Goal: Transaction & Acquisition: Purchase product/service

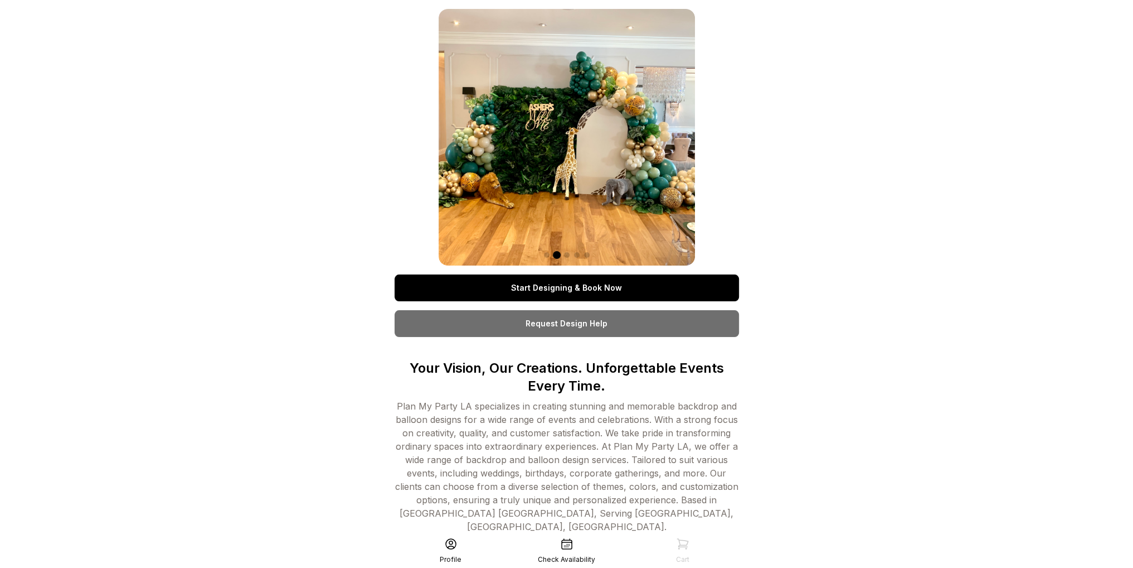
click at [633, 283] on link "Start Designing & Book Now" at bounding box center [567, 287] width 345 height 27
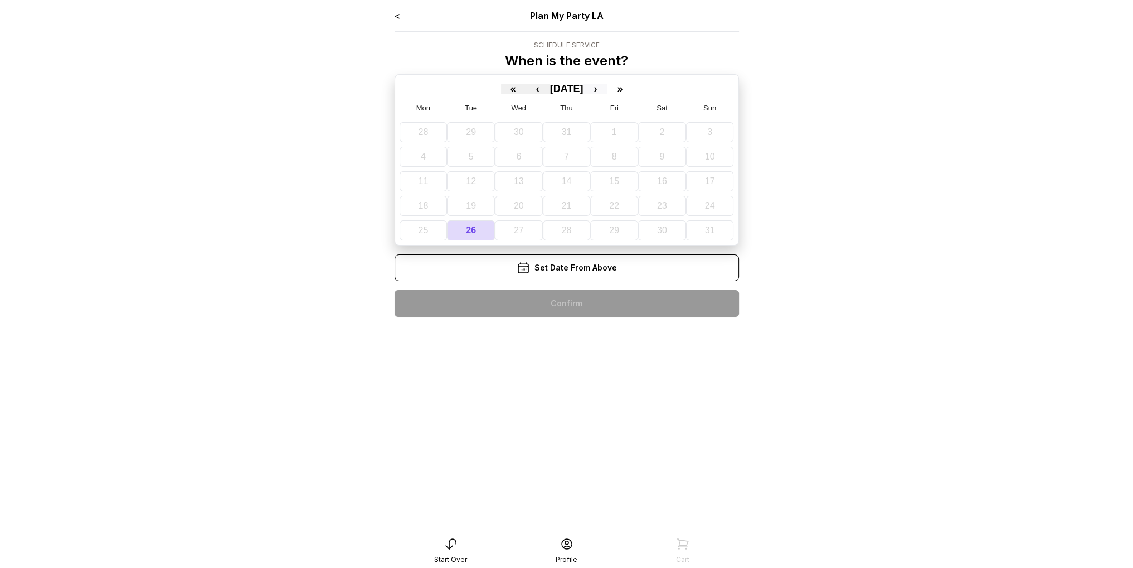
click at [608, 85] on button "›" at bounding box center [595, 89] width 25 height 10
click at [702, 153] on abbr "14" at bounding box center [702, 156] width 10 height 9
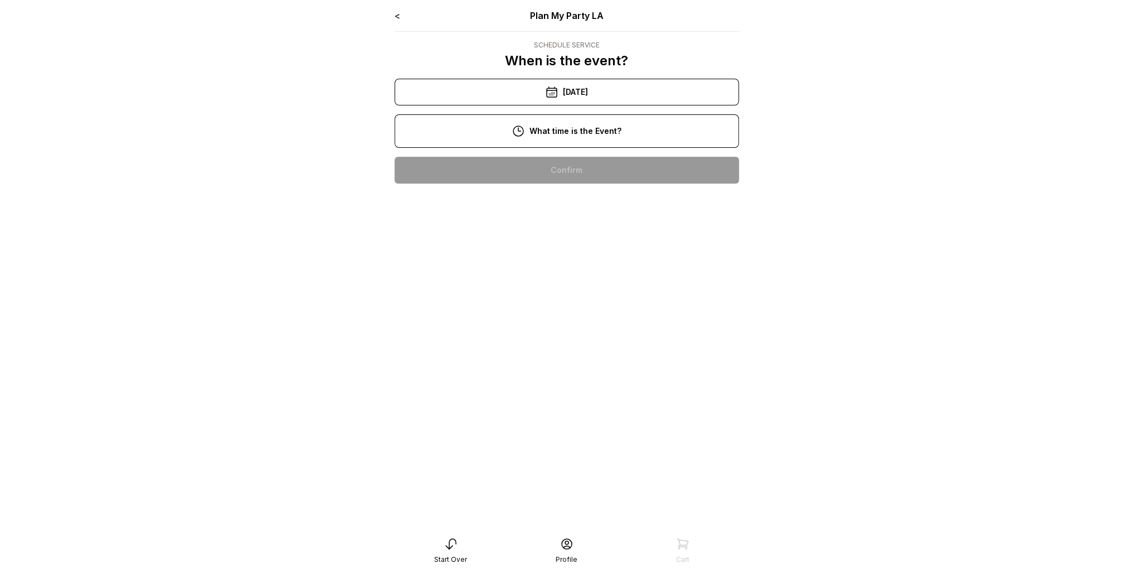
click at [573, 351] on div "3:00 pm" at bounding box center [567, 348] width 327 height 27
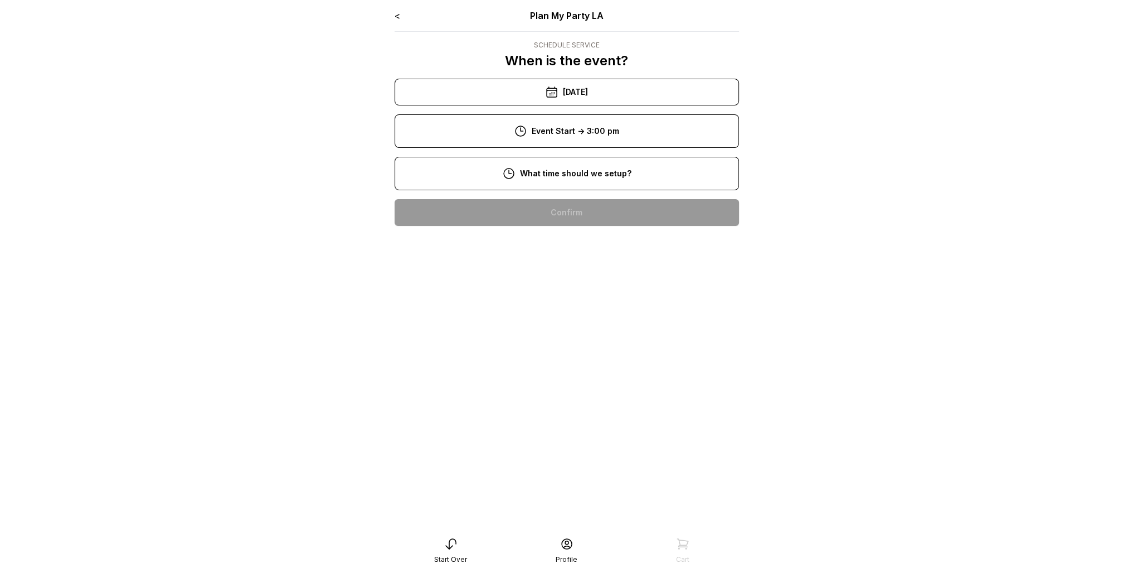
click at [594, 317] on div "11:00 am" at bounding box center [567, 319] width 327 height 27
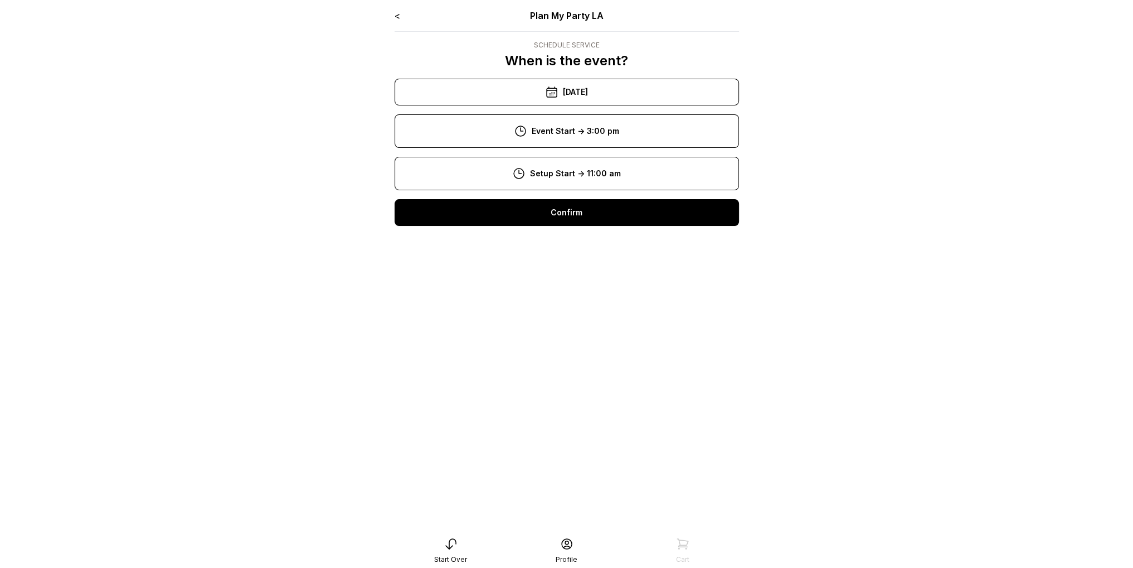
click at [566, 207] on div "Confirm" at bounding box center [567, 212] width 345 height 27
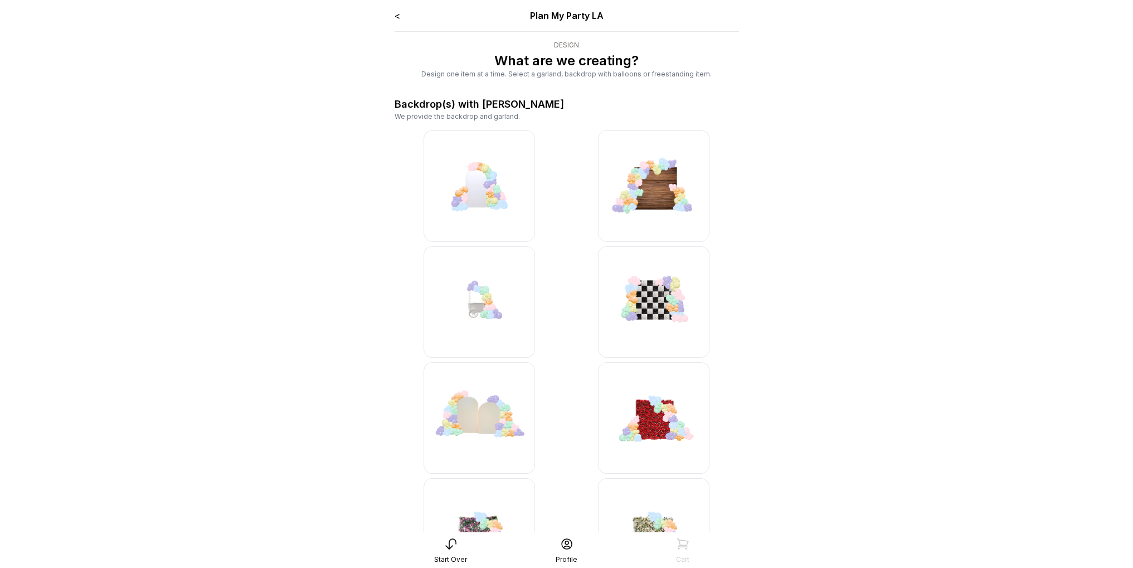
click at [497, 188] on img at bounding box center [480, 186] width 112 height 112
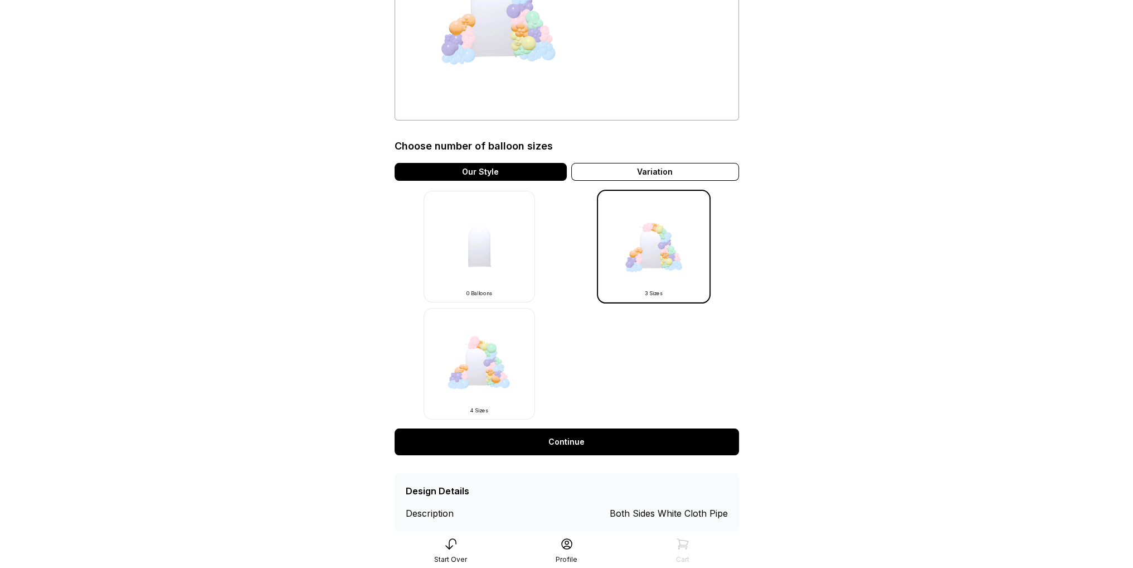
scroll to position [209, 0]
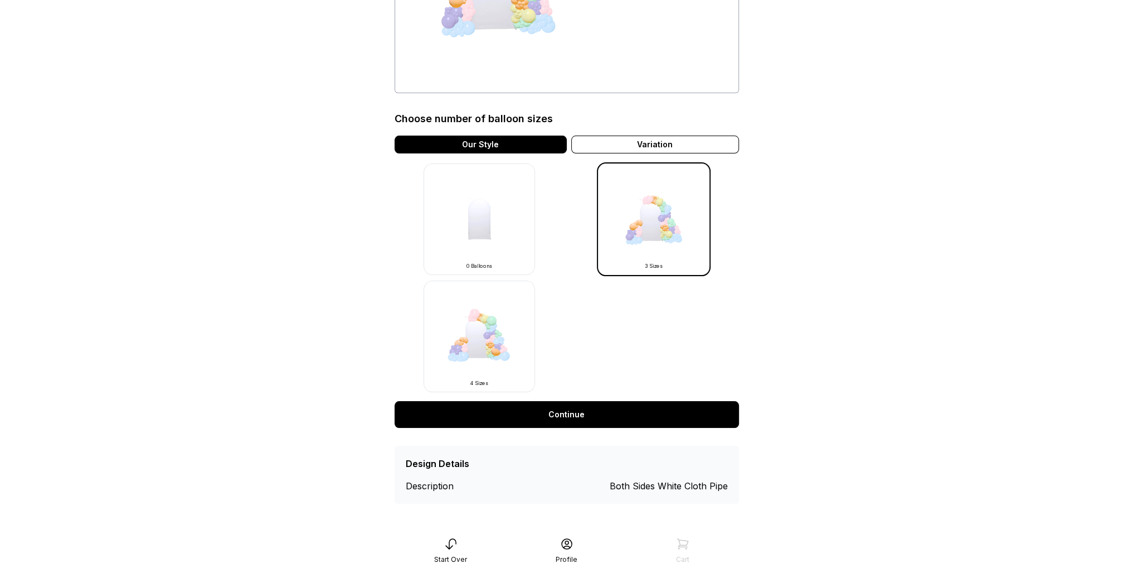
click at [480, 346] on img at bounding box center [480, 336] width 112 height 112
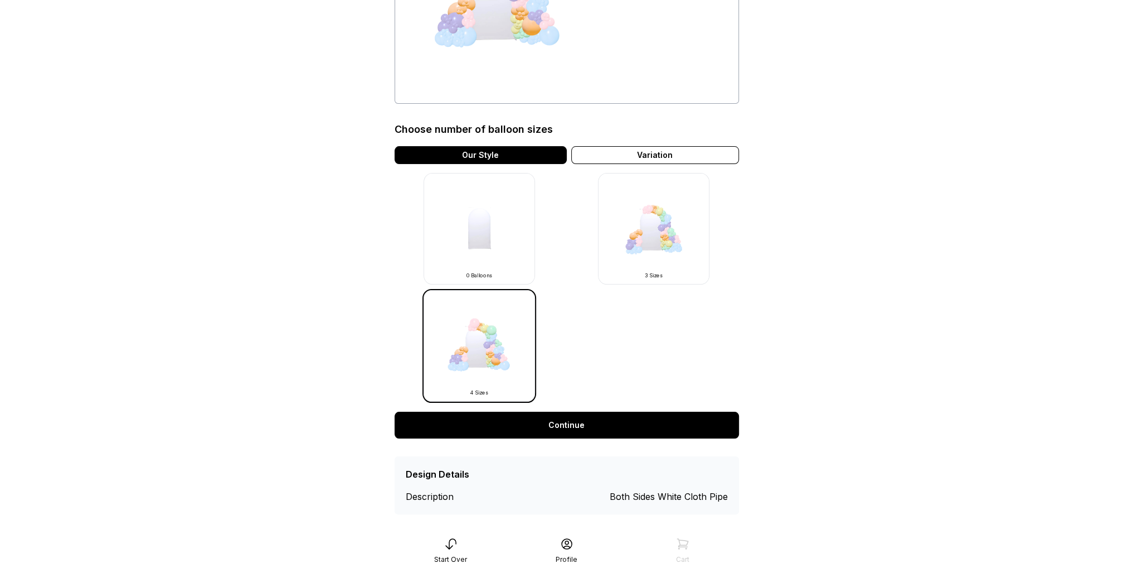
scroll to position [209, 0]
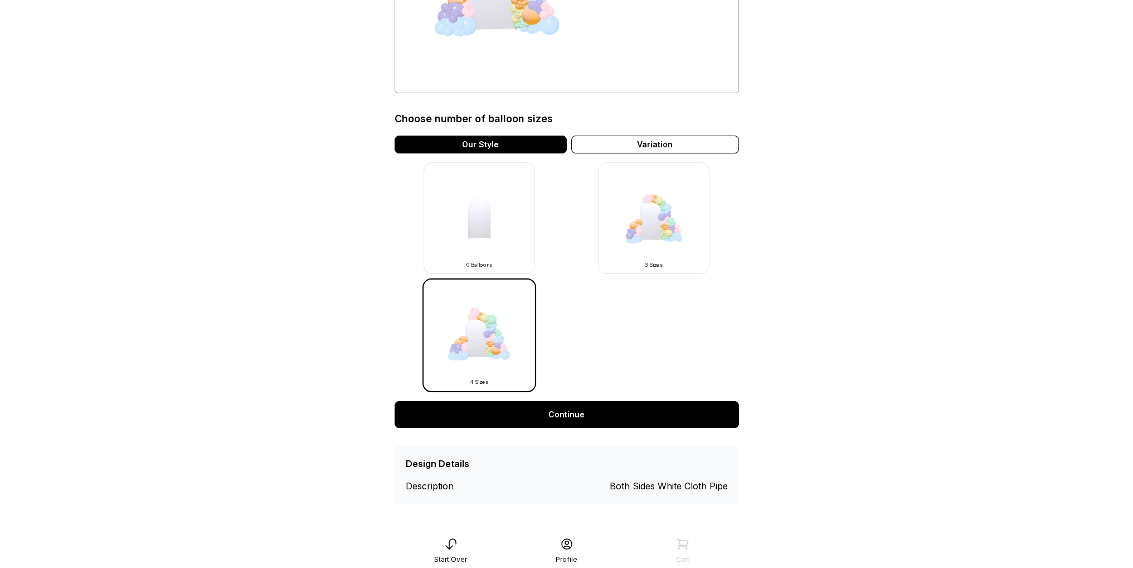
click at [647, 228] on img at bounding box center [654, 218] width 112 height 112
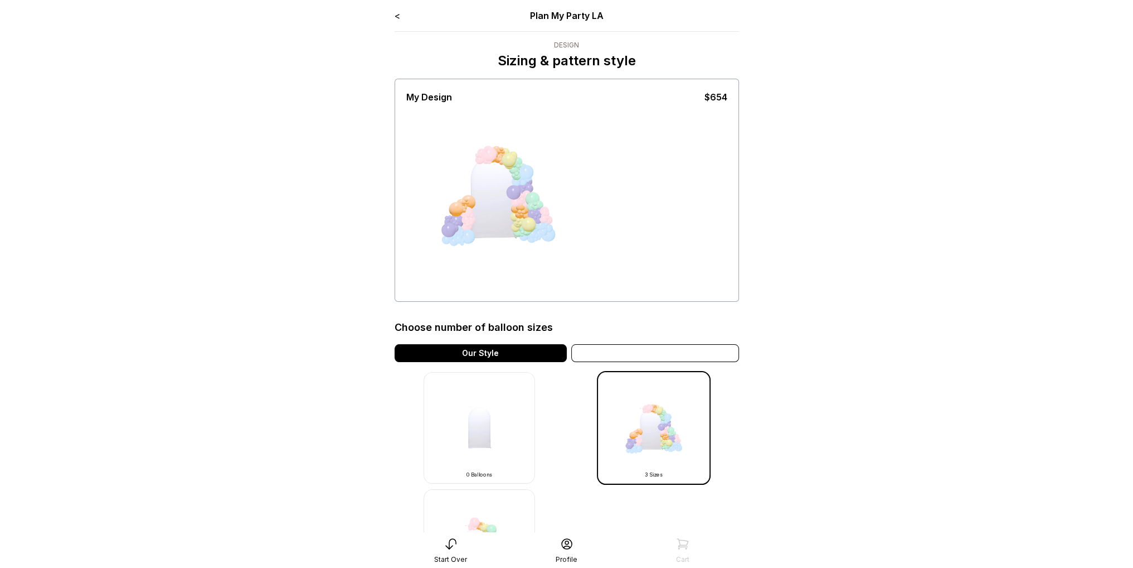
click at [689, 350] on div "Variation" at bounding box center [655, 353] width 168 height 18
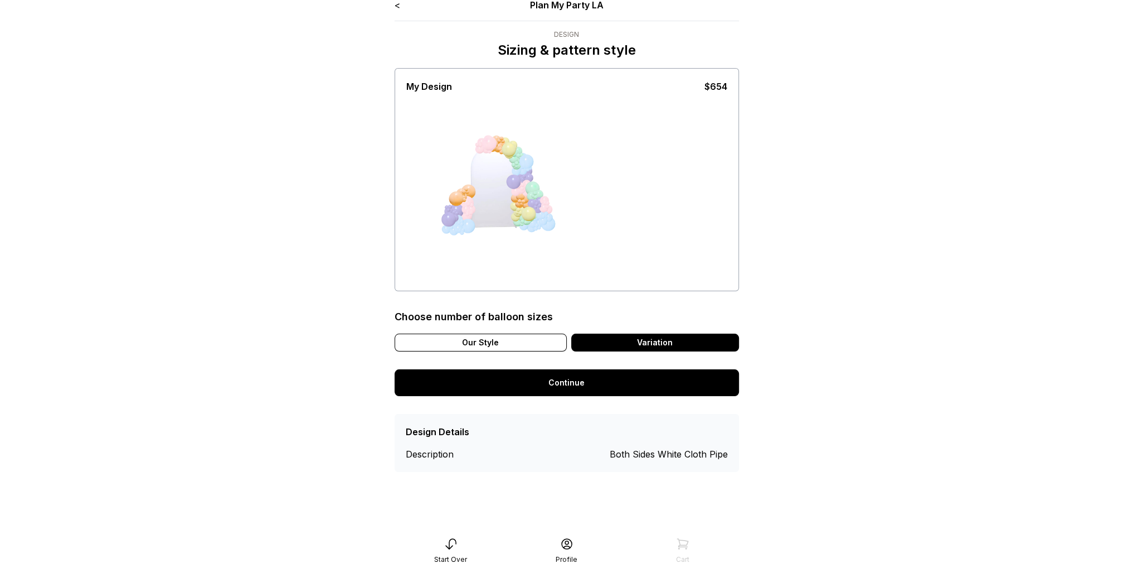
scroll to position [22, 0]
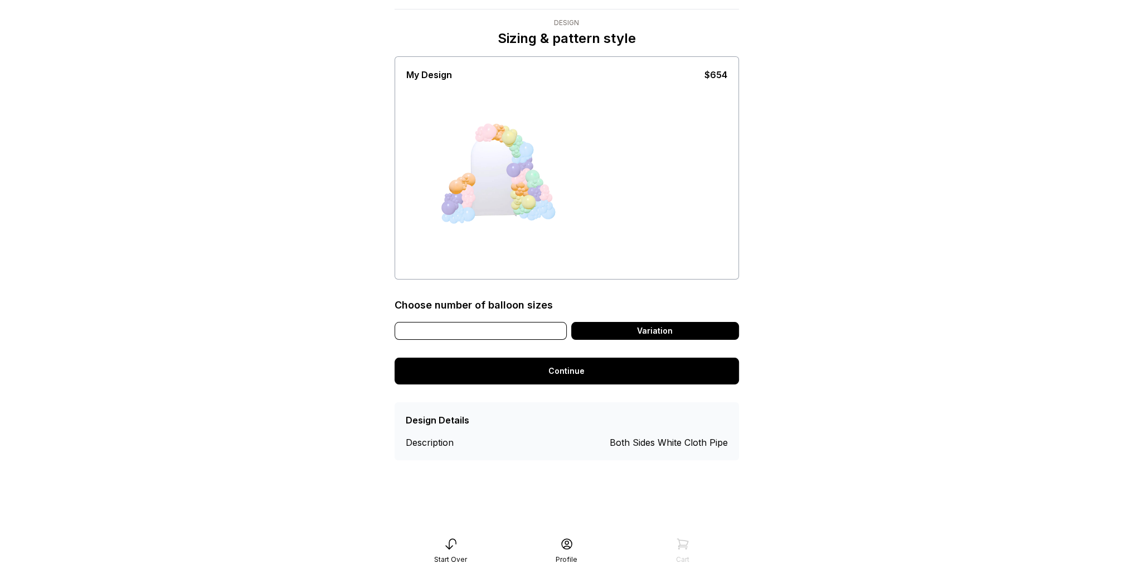
click at [513, 336] on div "Our Style" at bounding box center [481, 331] width 172 height 18
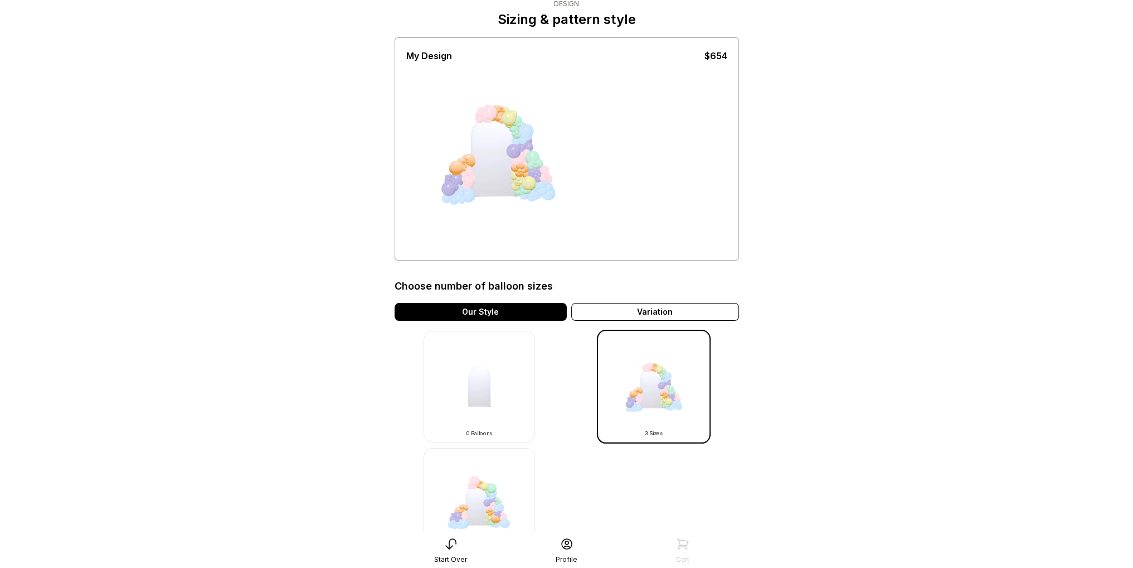
scroll to position [209, 0]
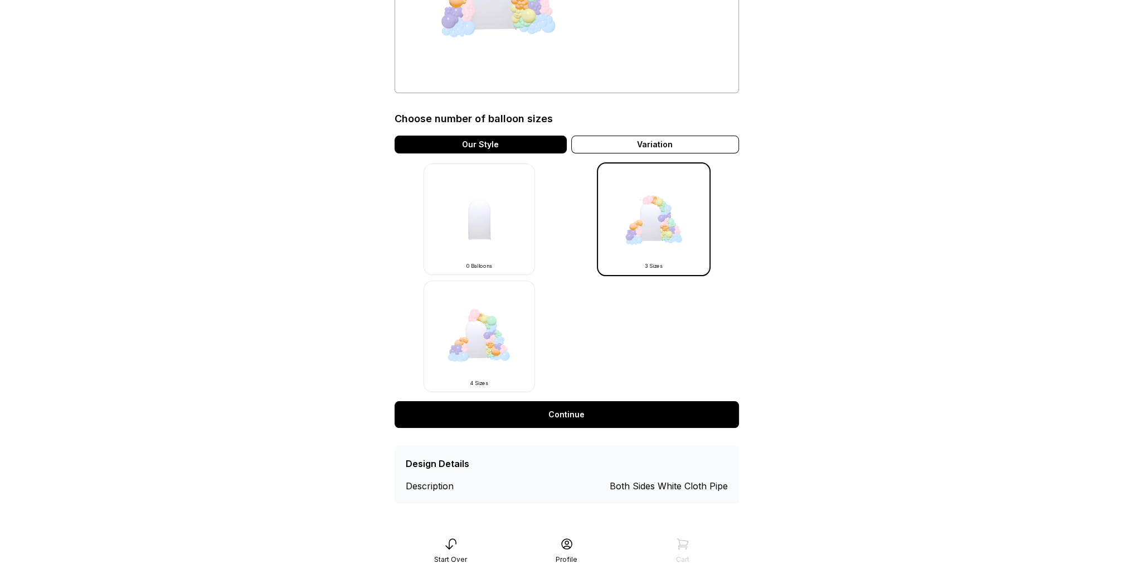
click at [606, 416] on link "Continue" at bounding box center [567, 414] width 345 height 27
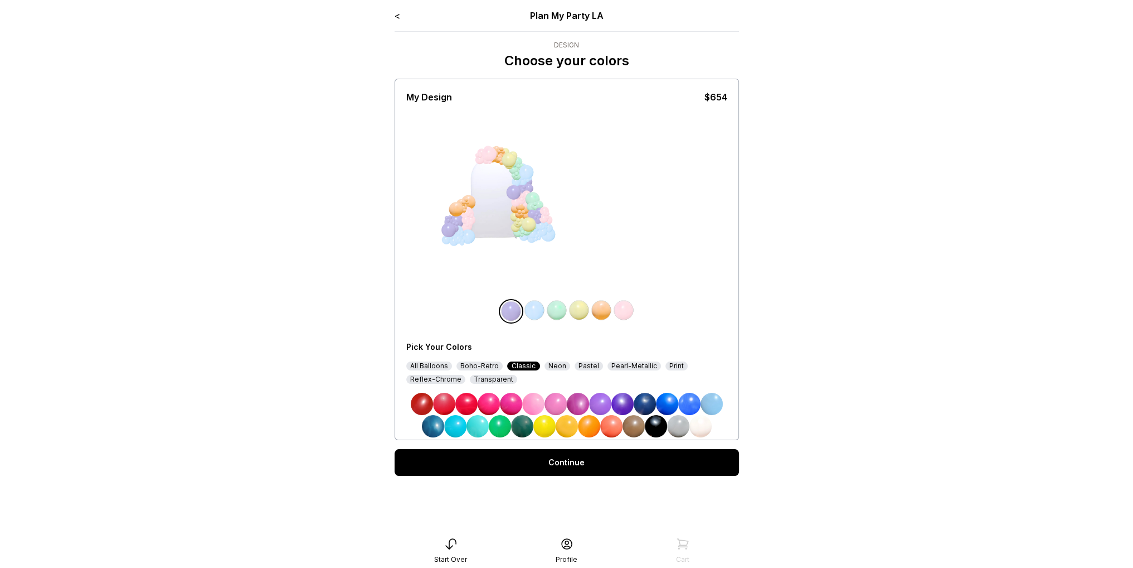
click at [620, 367] on div "Pearl-Metallic" at bounding box center [635, 365] width 54 height 9
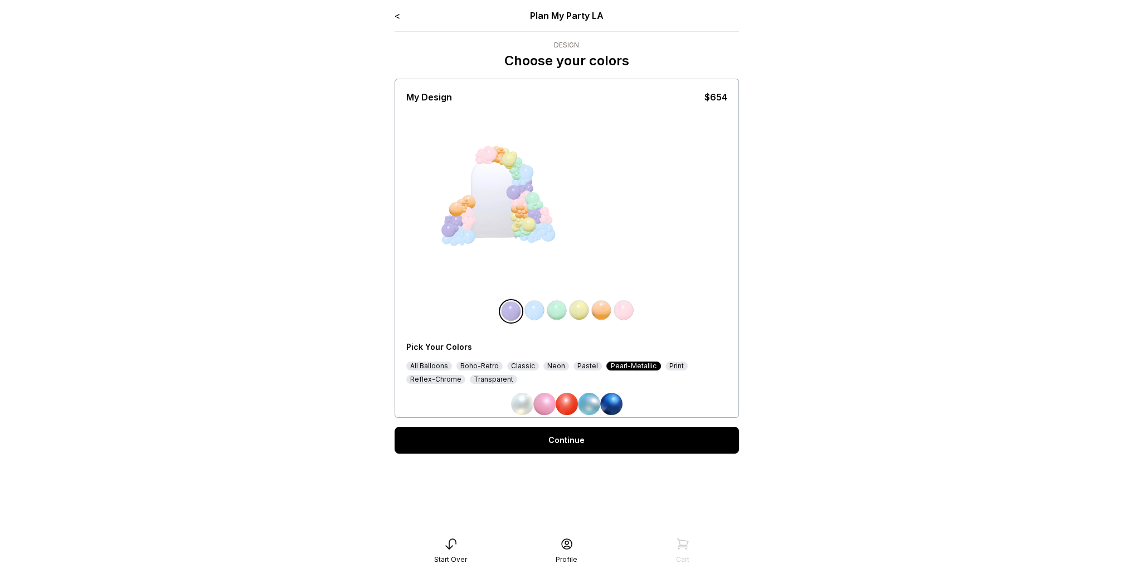
click at [591, 404] on img at bounding box center [589, 403] width 22 height 22
click at [574, 405] on img at bounding box center [567, 403] width 22 height 22
click at [546, 410] on img at bounding box center [545, 403] width 22 height 22
click at [629, 436] on link "Continue" at bounding box center [567, 439] width 345 height 27
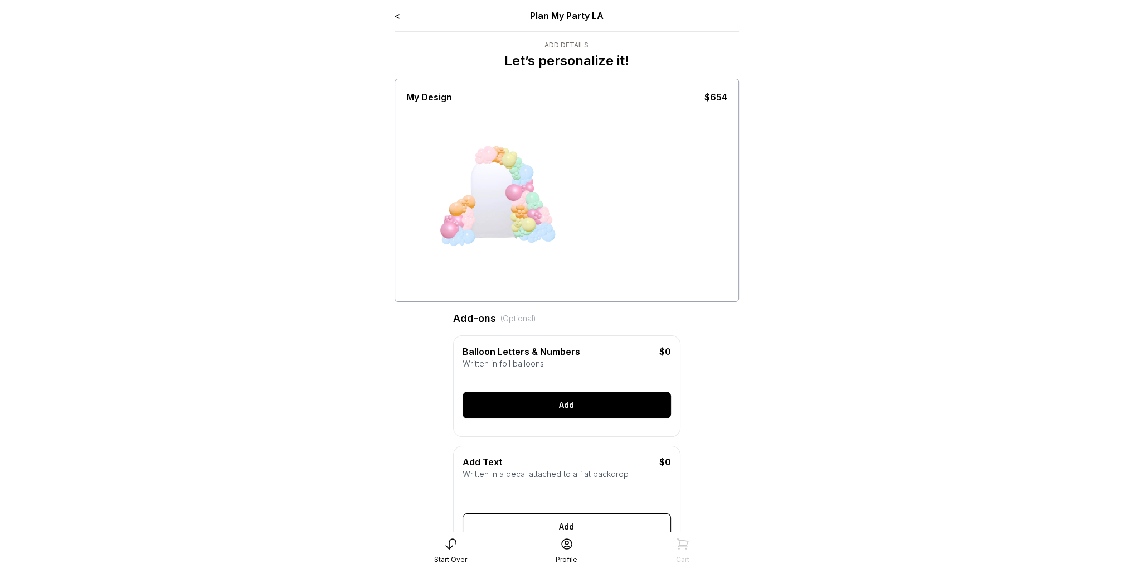
click at [646, 414] on div "Add" at bounding box center [567, 404] width 209 height 27
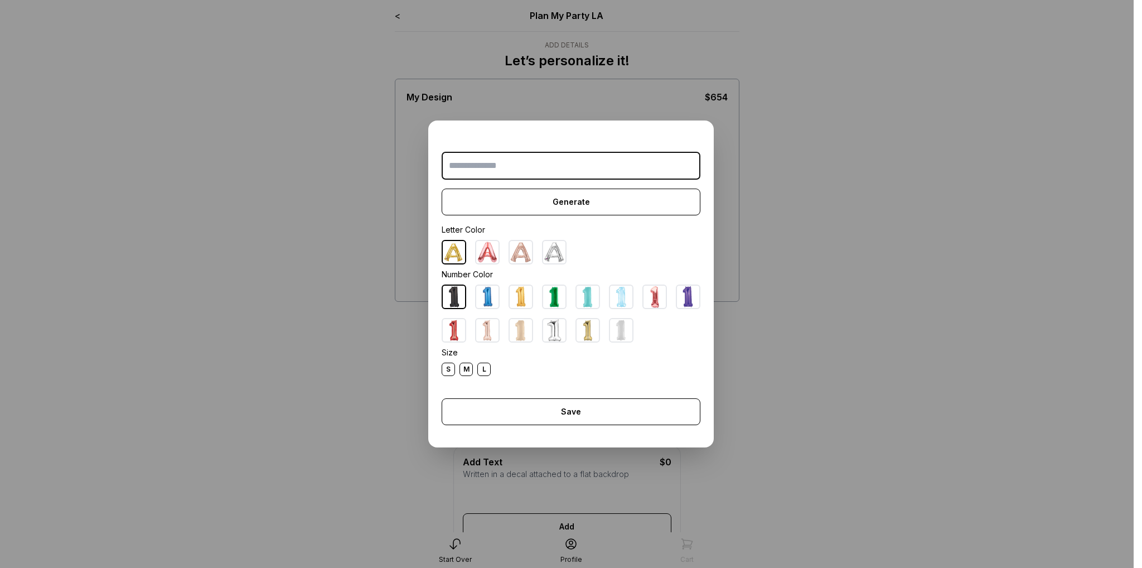
click at [521, 253] on img at bounding box center [521, 252] width 22 height 22
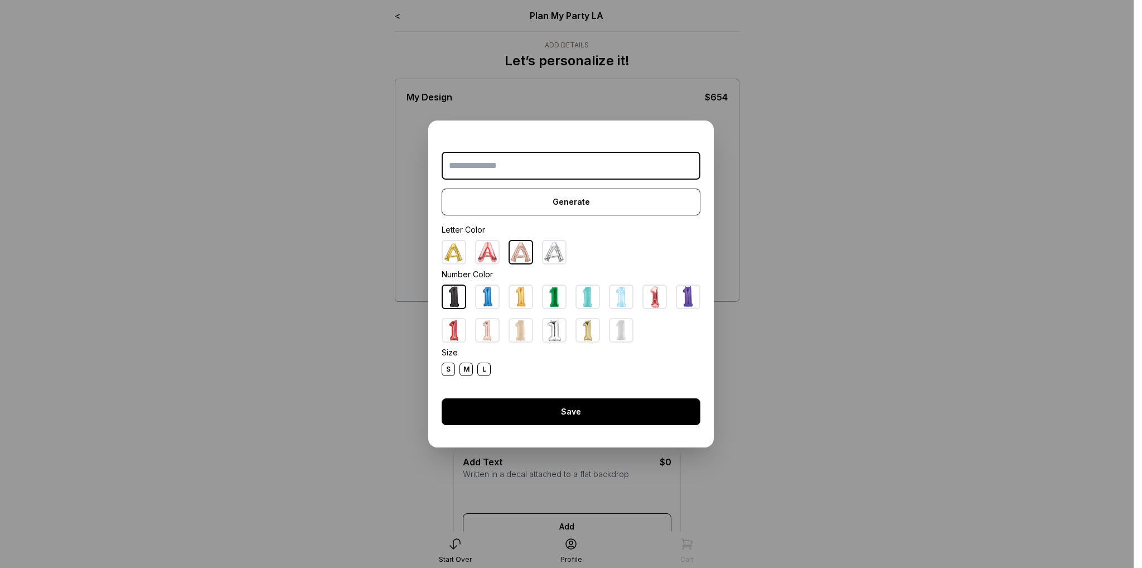
click at [605, 411] on div "Save" at bounding box center [571, 411] width 259 height 27
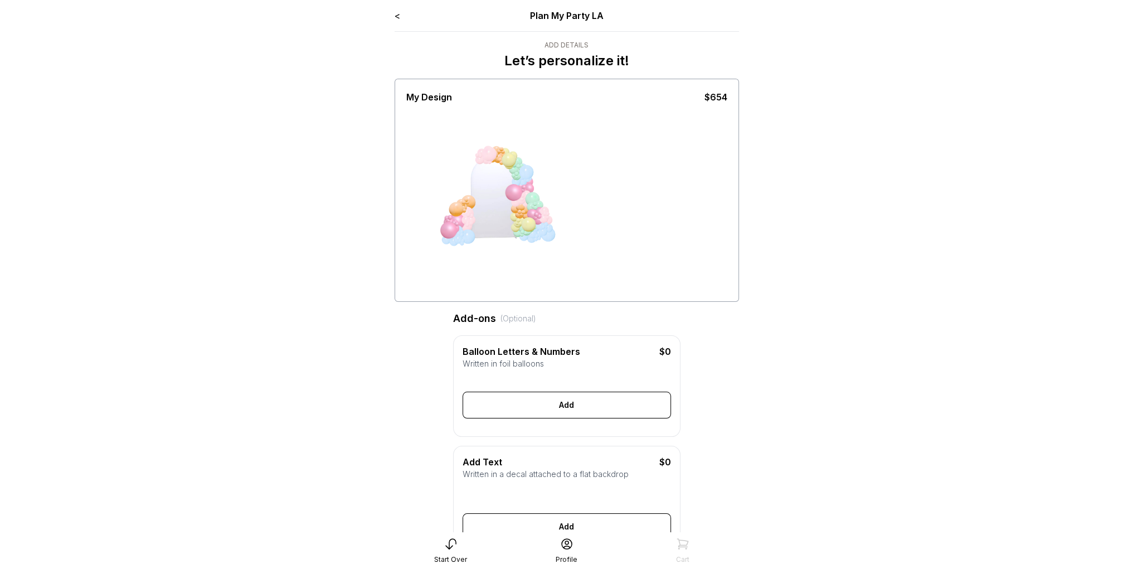
click at [658, 357] on div "$0" at bounding box center [650, 351] width 42 height 13
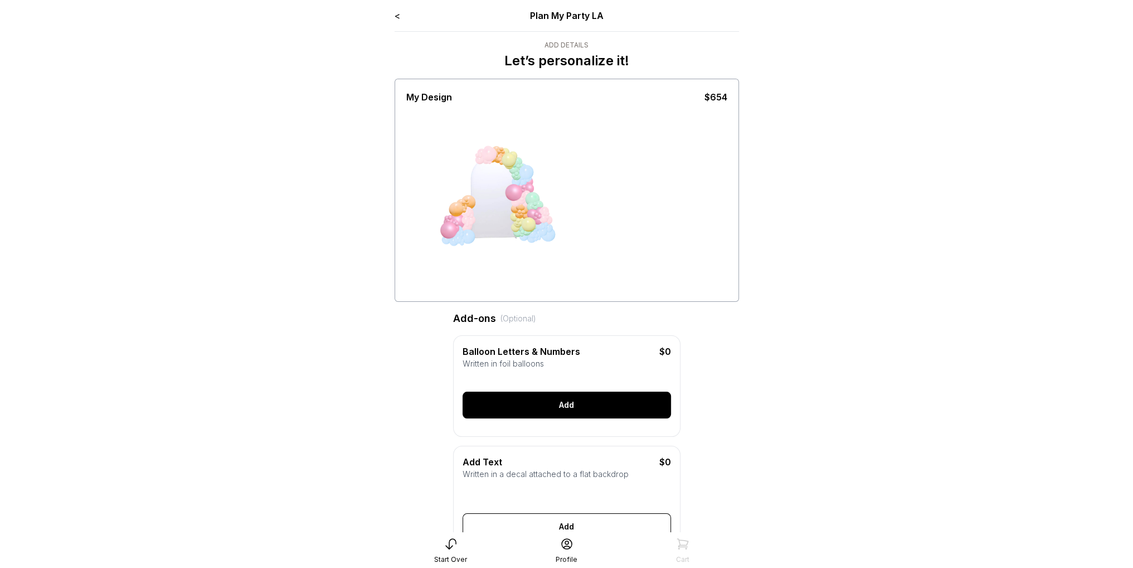
click at [637, 418] on div "Add" at bounding box center [567, 404] width 209 height 27
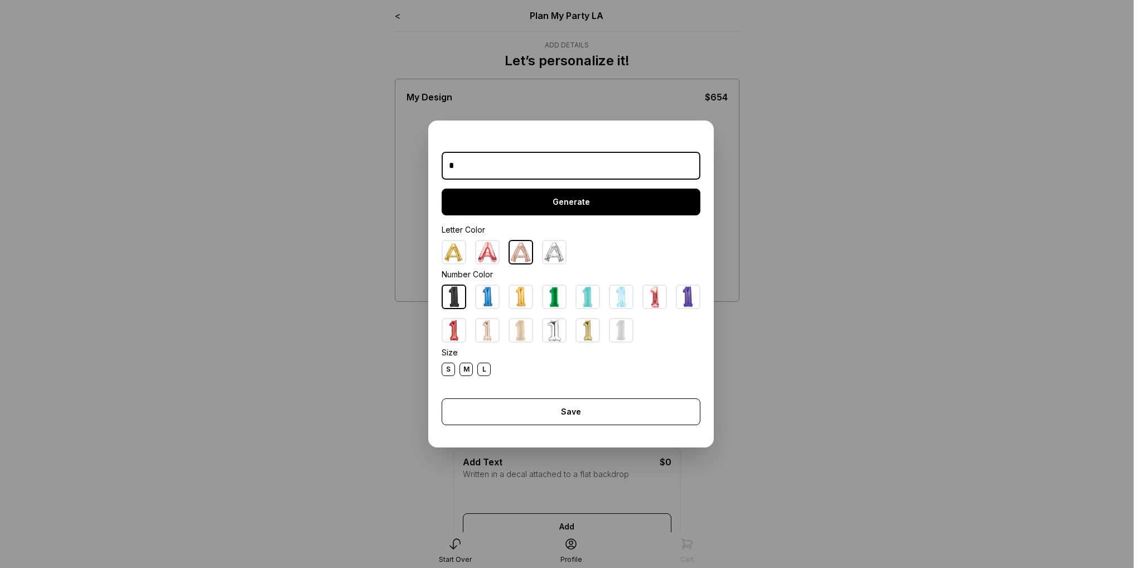
type input "*"
click at [577, 202] on div "Generate" at bounding box center [571, 201] width 259 height 27
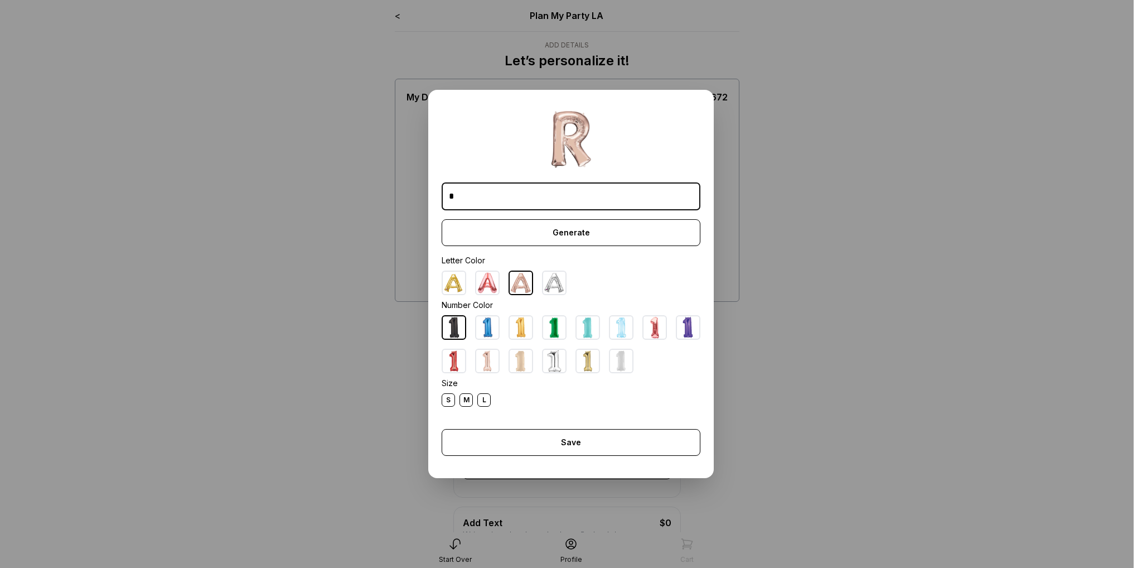
click at [479, 398] on div "L" at bounding box center [483, 399] width 13 height 13
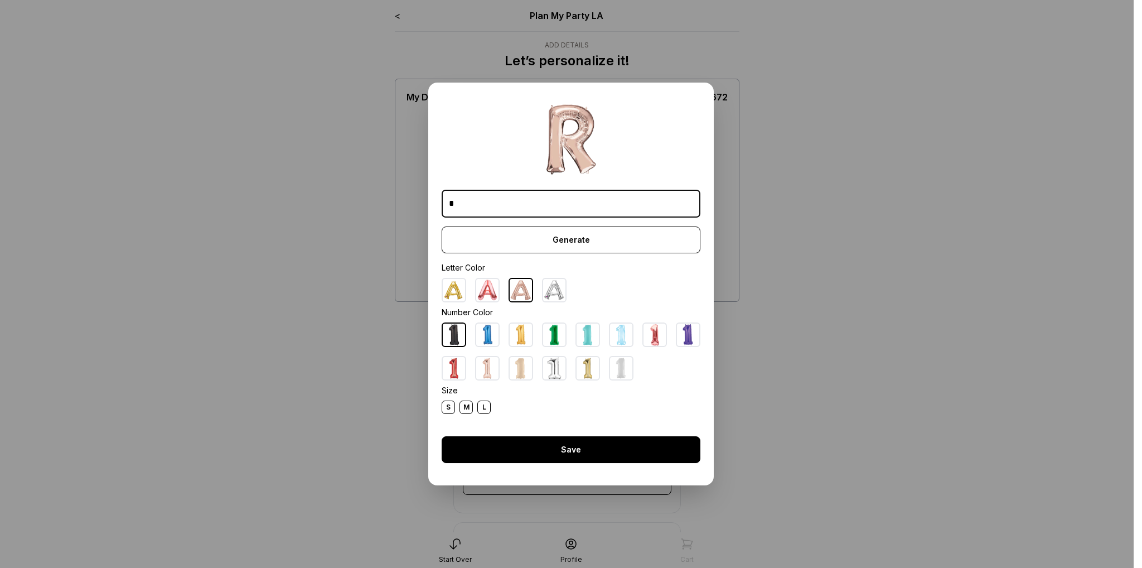
click at [524, 440] on div "Save" at bounding box center [571, 449] width 259 height 27
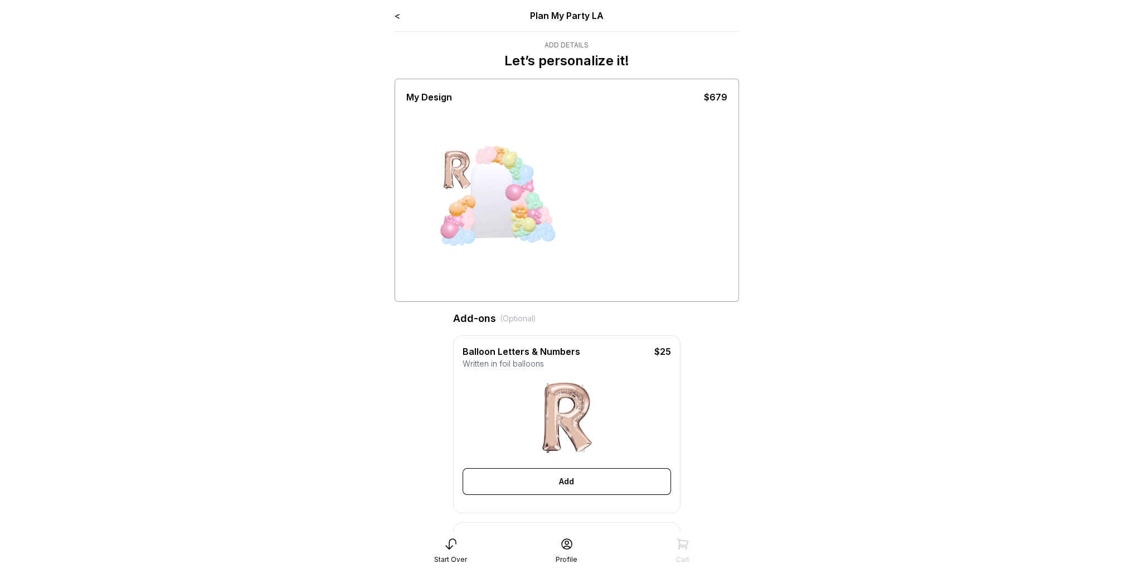
drag, startPoint x: 463, startPoint y: 167, endPoint x: 468, endPoint y: 180, distance: 13.8
click at [468, 180] on div at bounding box center [463, 169] width 42 height 42
drag, startPoint x: 473, startPoint y: 185, endPoint x: 462, endPoint y: 186, distance: 10.7
click at [474, 186] on div at bounding box center [465, 173] width 42 height 42
drag, startPoint x: 475, startPoint y: 186, endPoint x: 493, endPoint y: 277, distance: 92.6
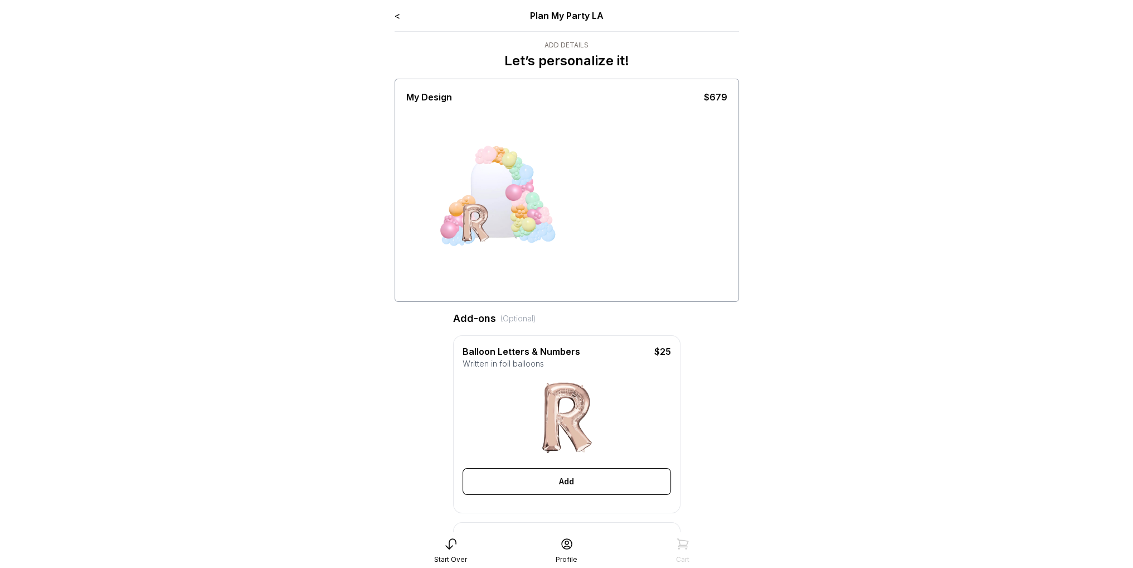
click at [493, 277] on div at bounding box center [566, 201] width 321 height 195
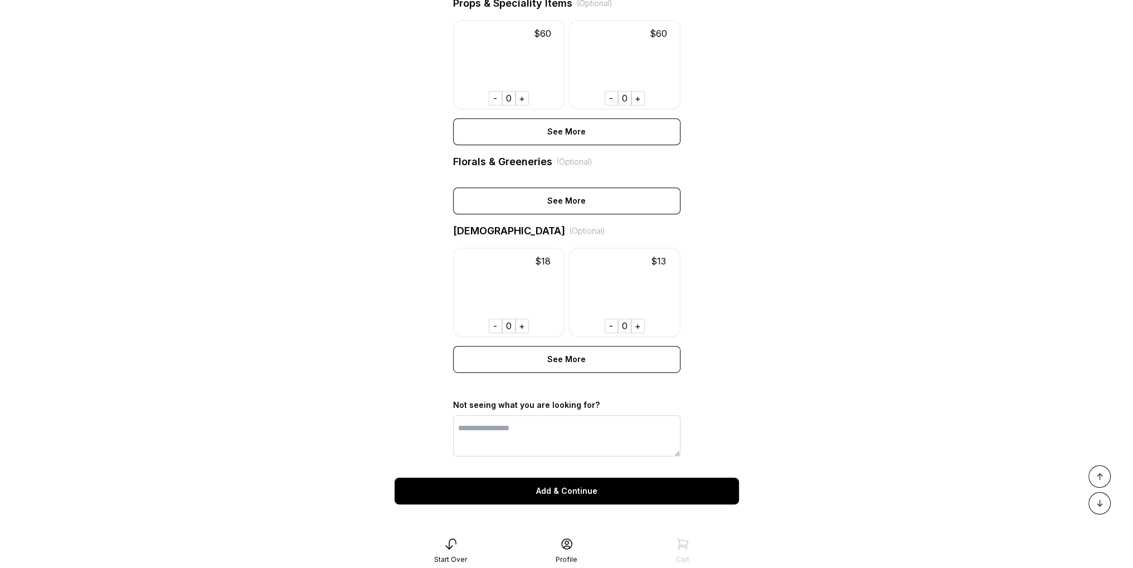
scroll to position [674, 0]
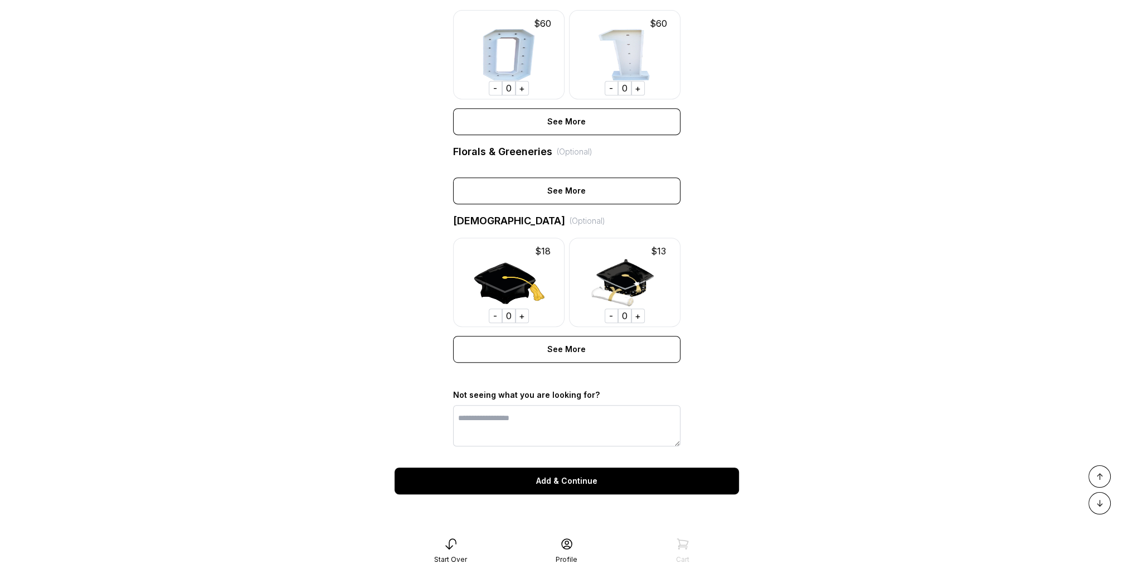
click at [627, 482] on div "Add & Continue" at bounding box center [567, 480] width 345 height 27
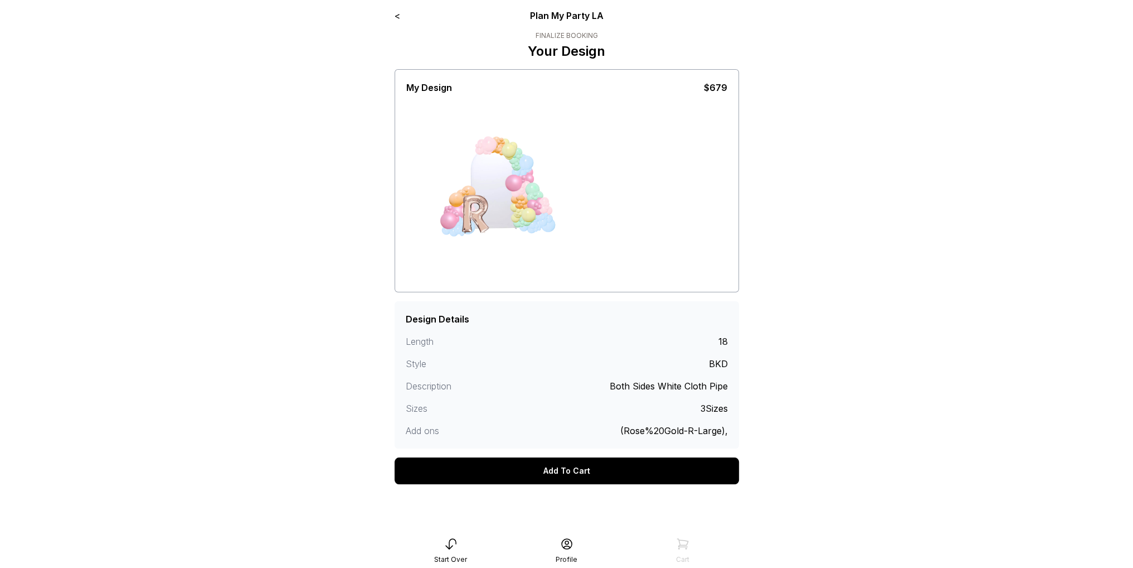
click at [658, 473] on div "Add To Cart" at bounding box center [567, 470] width 345 height 27
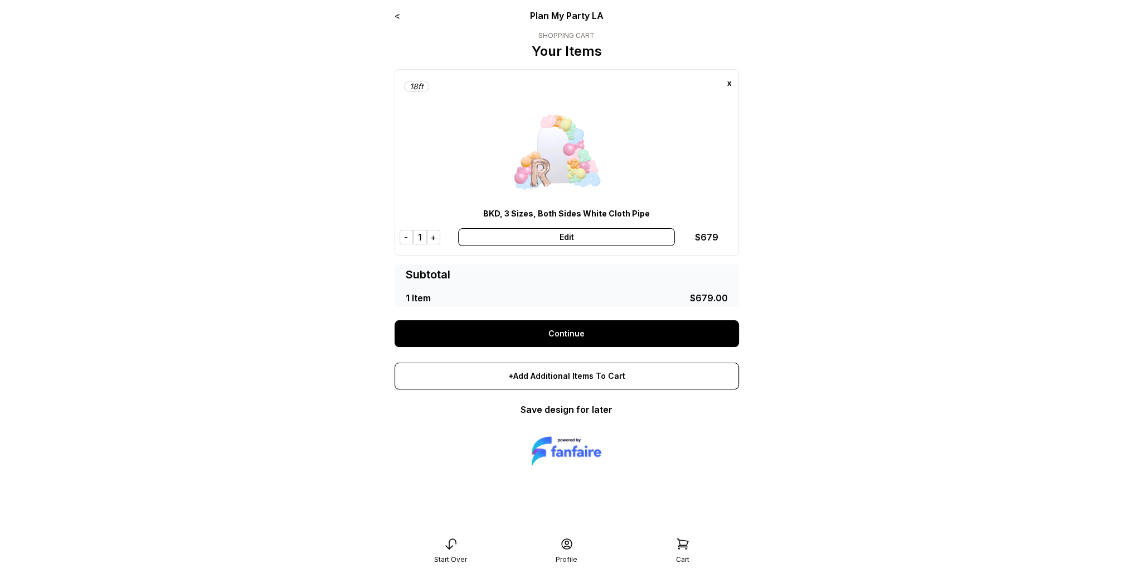
click at [628, 331] on link "Continue" at bounding box center [567, 333] width 345 height 27
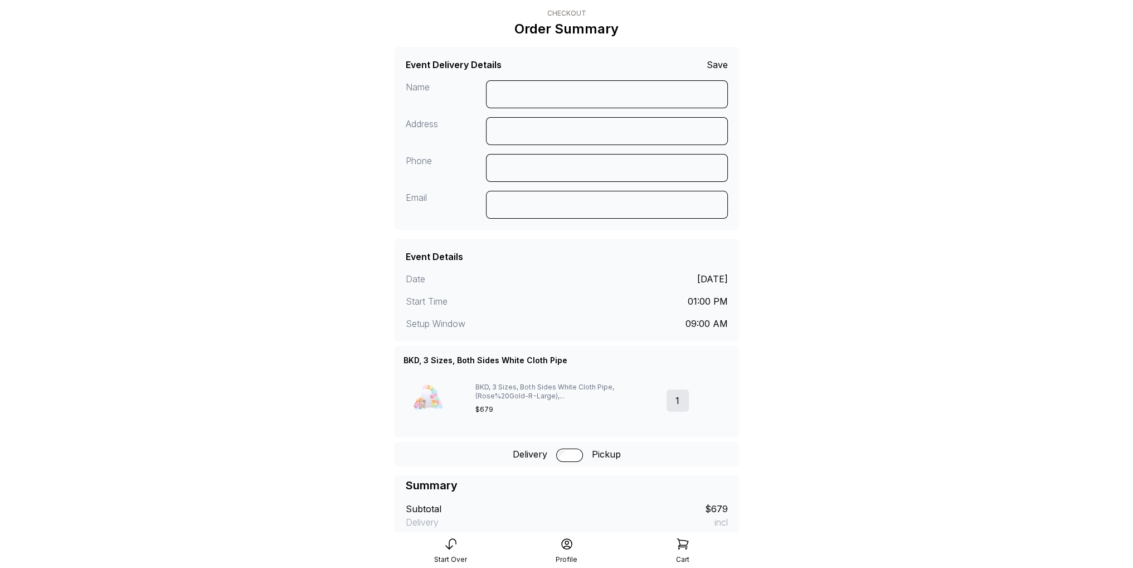
scroll to position [176, 0]
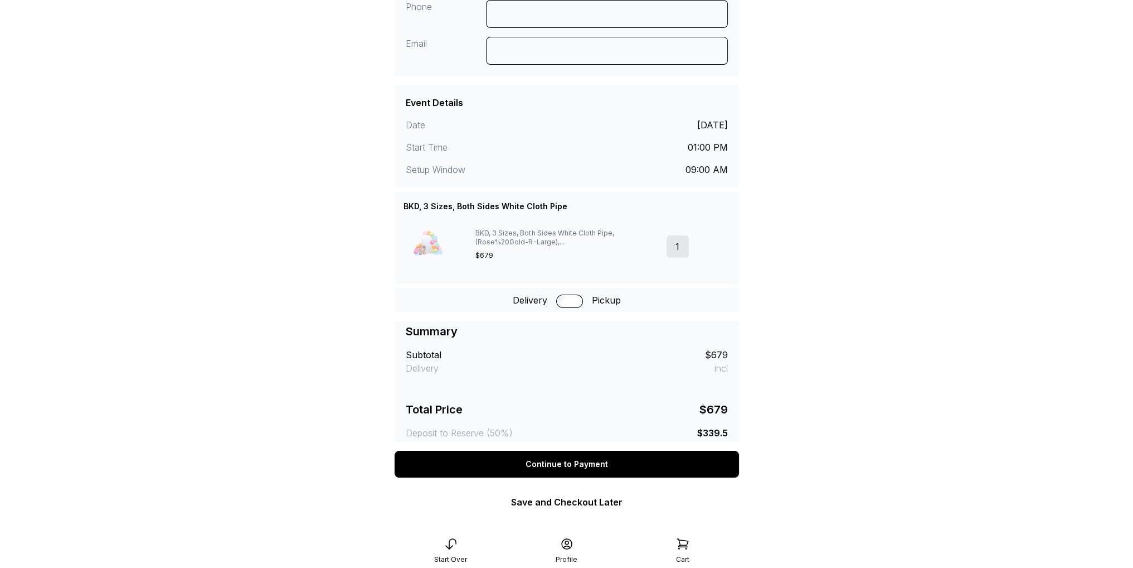
click at [594, 467] on div "Continue to Payment" at bounding box center [567, 463] width 345 height 27
click at [611, 460] on div "Continue to Payment" at bounding box center [567, 463] width 345 height 27
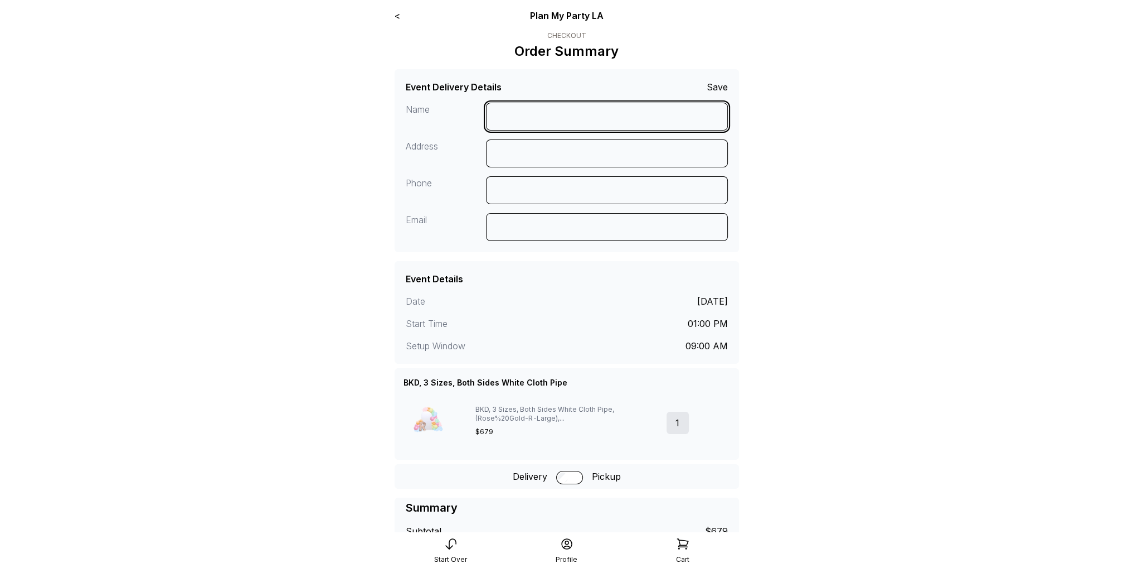
click at [558, 108] on input at bounding box center [607, 117] width 242 height 28
type input "*********"
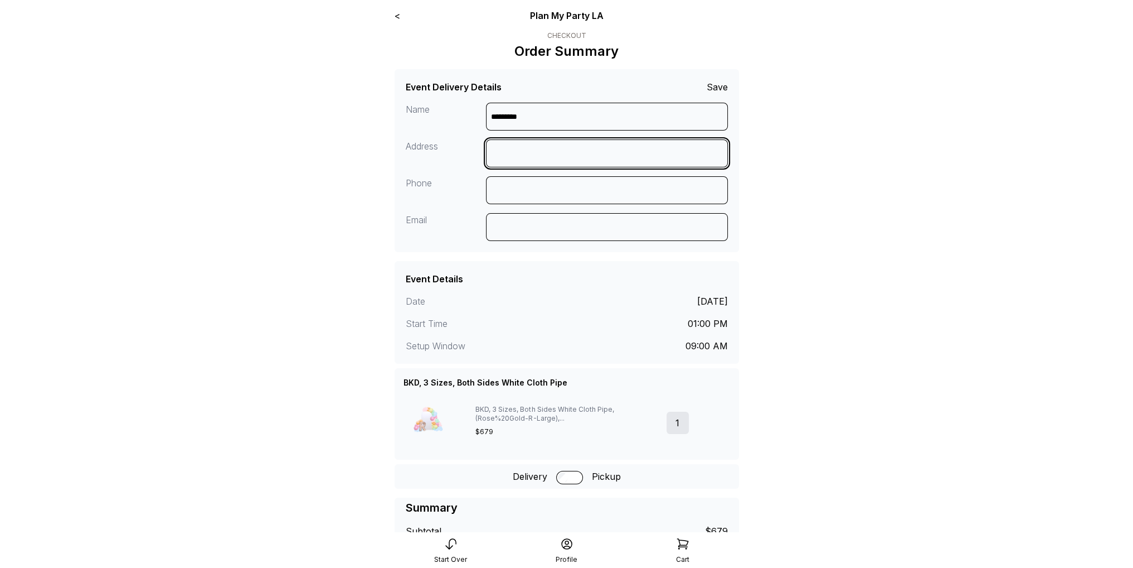
type input "**********"
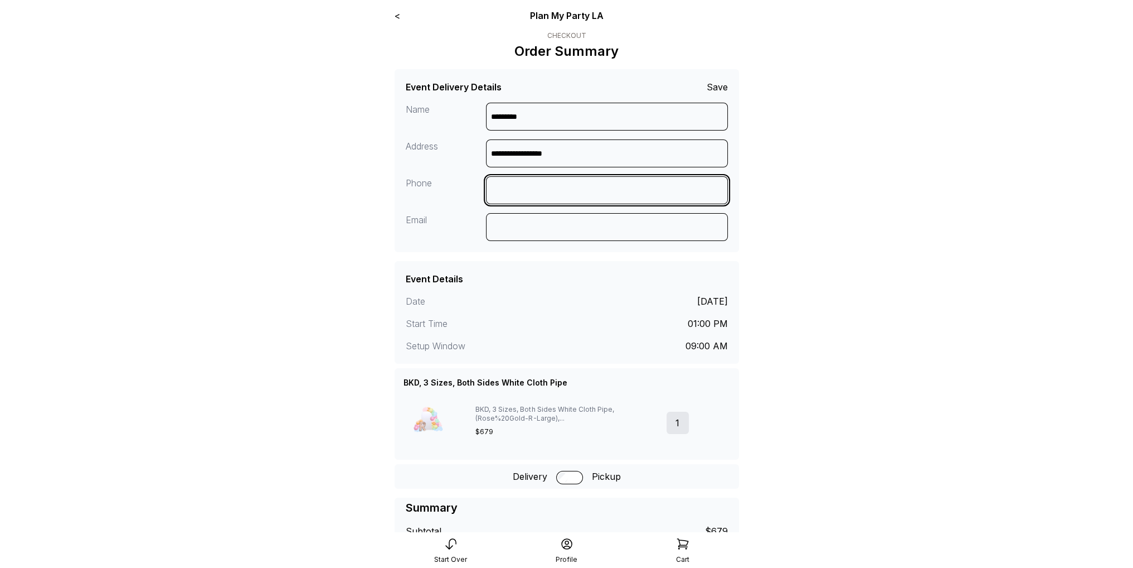
type input "**********"
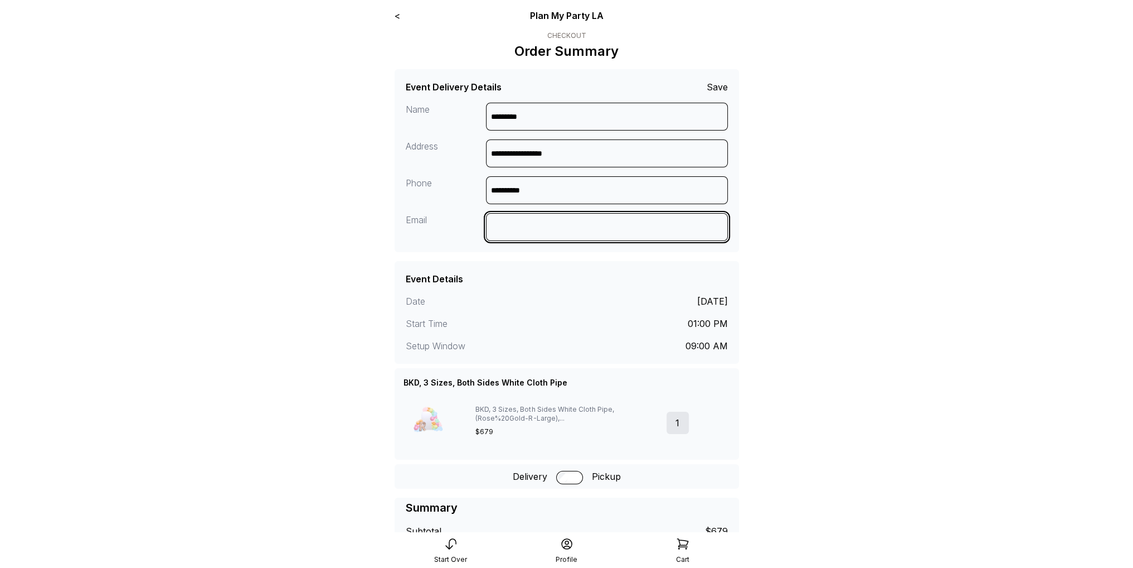
type input "**********"
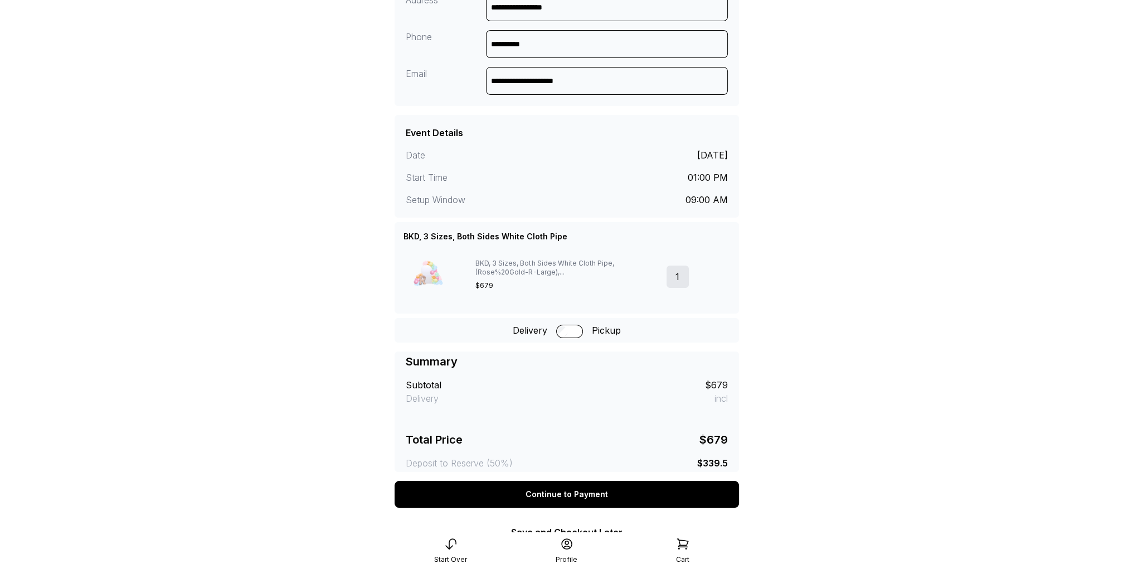
scroll to position [190, 0]
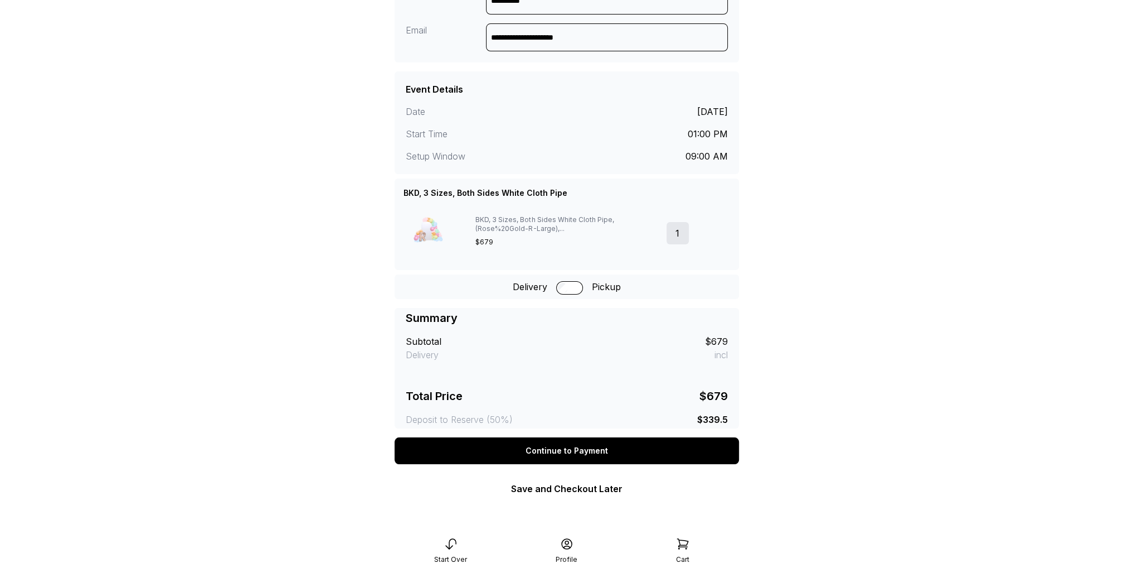
click at [629, 441] on div "Continue to Payment" at bounding box center [567, 450] width 345 height 27
click at [580, 453] on div "Continue to Payment" at bounding box center [567, 450] width 345 height 27
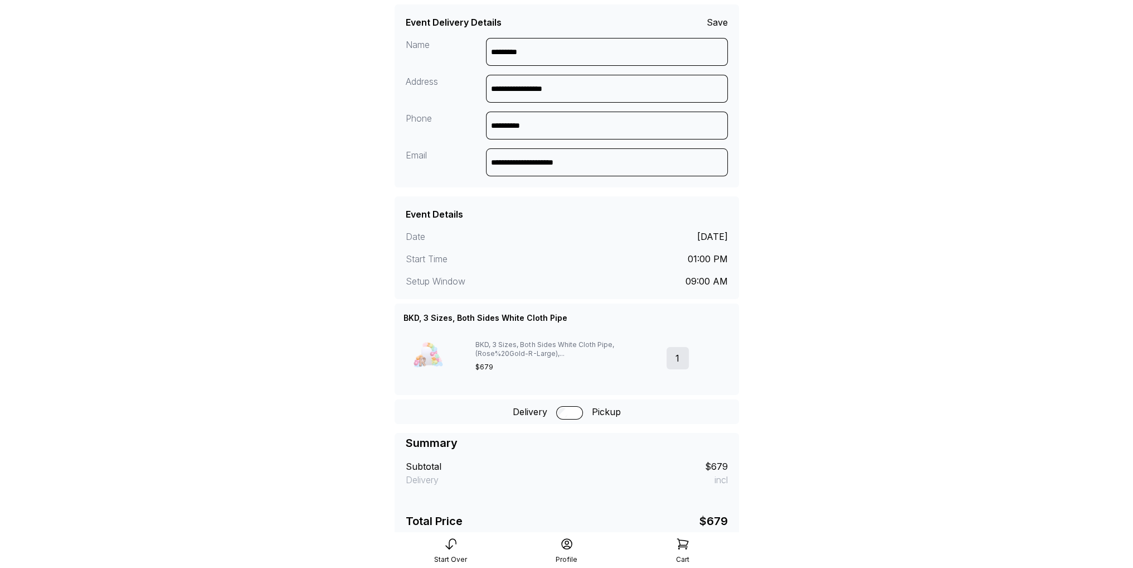
scroll to position [0, 0]
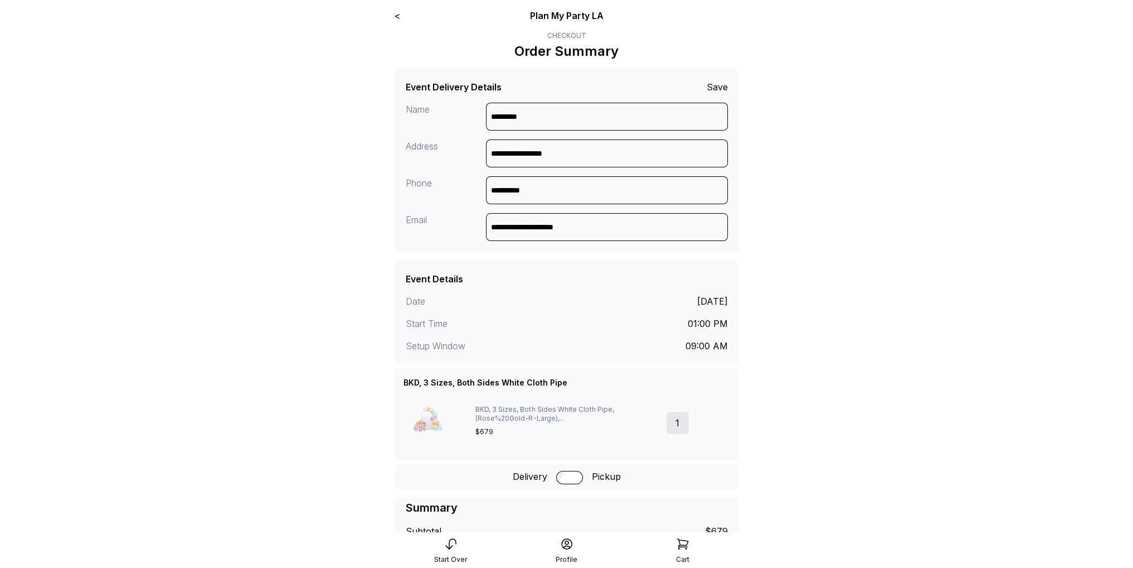
click at [716, 90] on div "Save" at bounding box center [717, 86] width 21 height 13
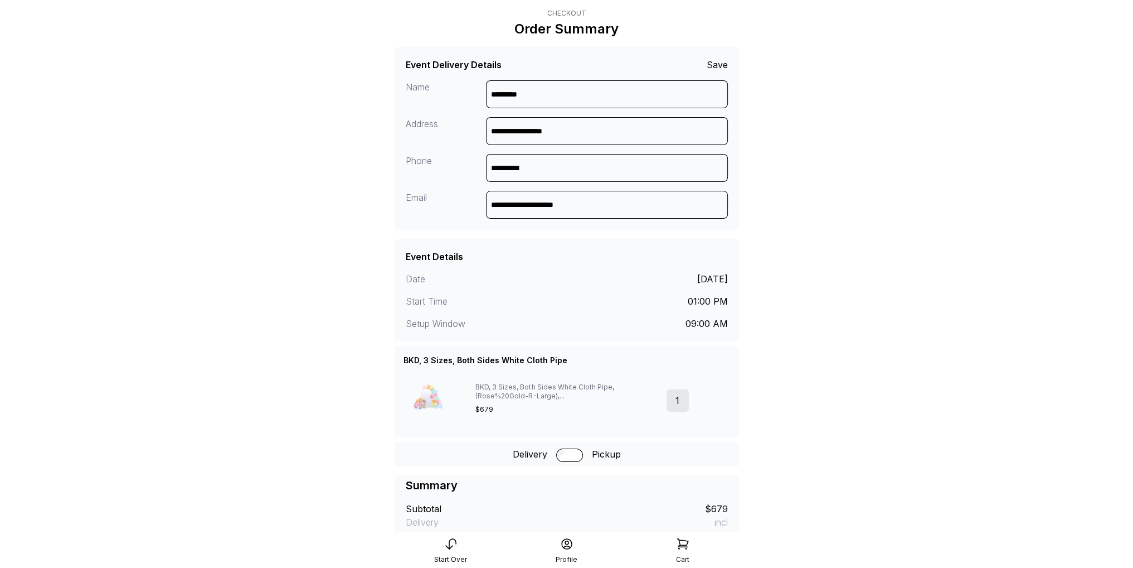
scroll to position [176, 0]
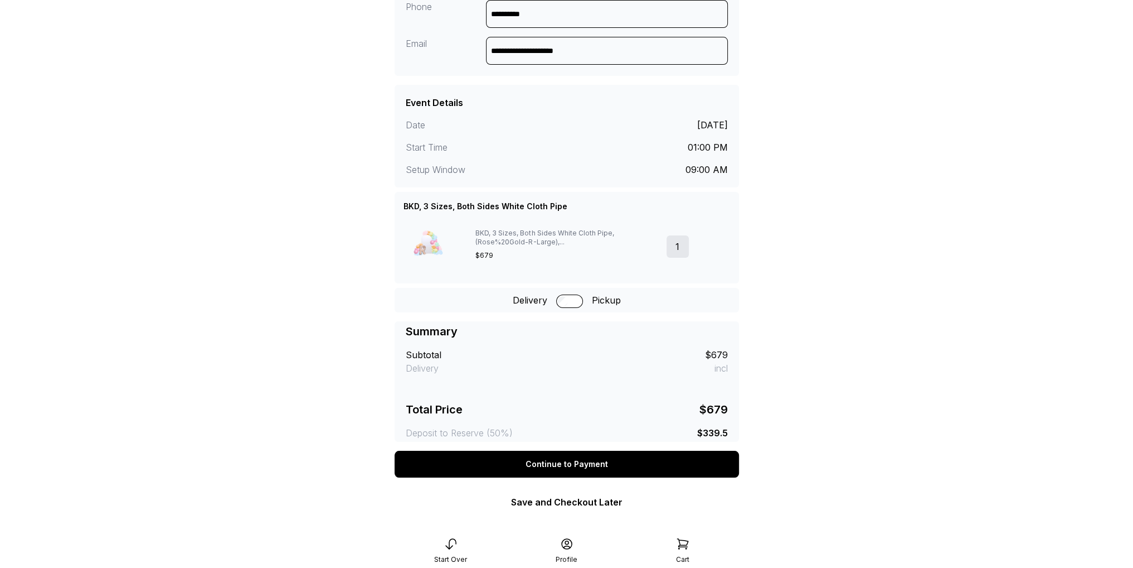
click at [560, 462] on div "Continue to Payment" at bounding box center [567, 463] width 345 height 27
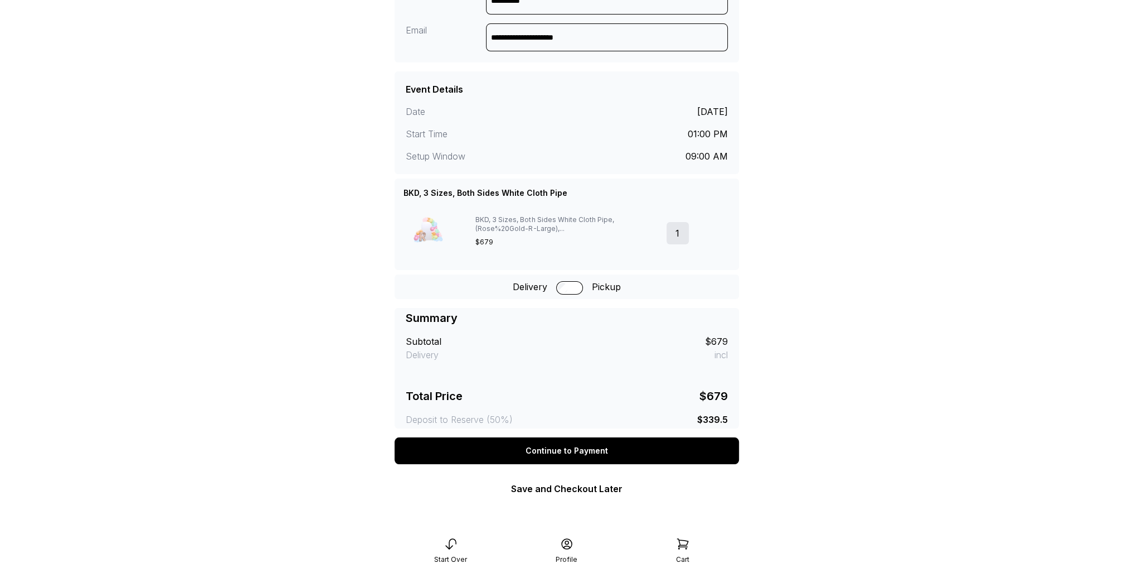
click at [586, 486] on link "Save and Checkout Later" at bounding box center [567, 488] width 112 height 11
click at [584, 439] on div "Continue to Payment" at bounding box center [567, 450] width 345 height 27
click at [563, 485] on link "Save and Checkout Later" at bounding box center [567, 488] width 112 height 11
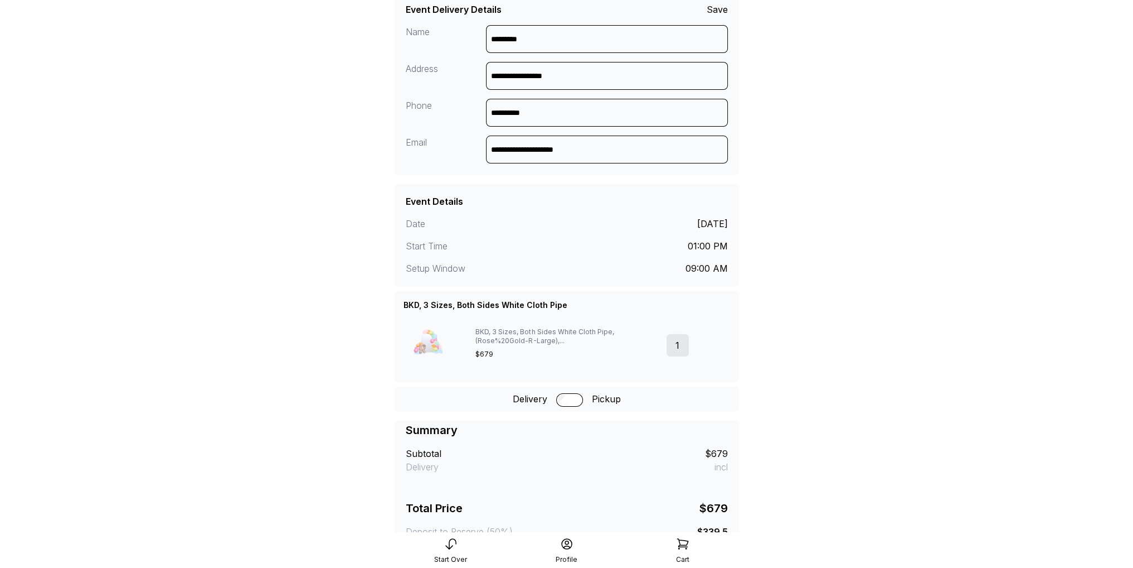
scroll to position [0, 0]
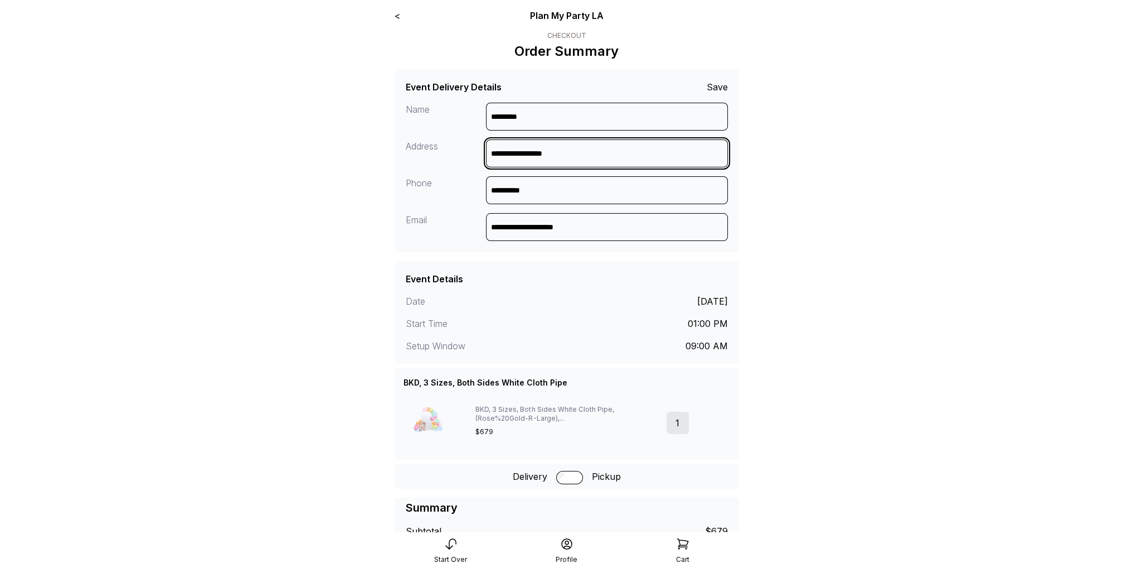
click at [612, 146] on input "**********" at bounding box center [607, 153] width 242 height 28
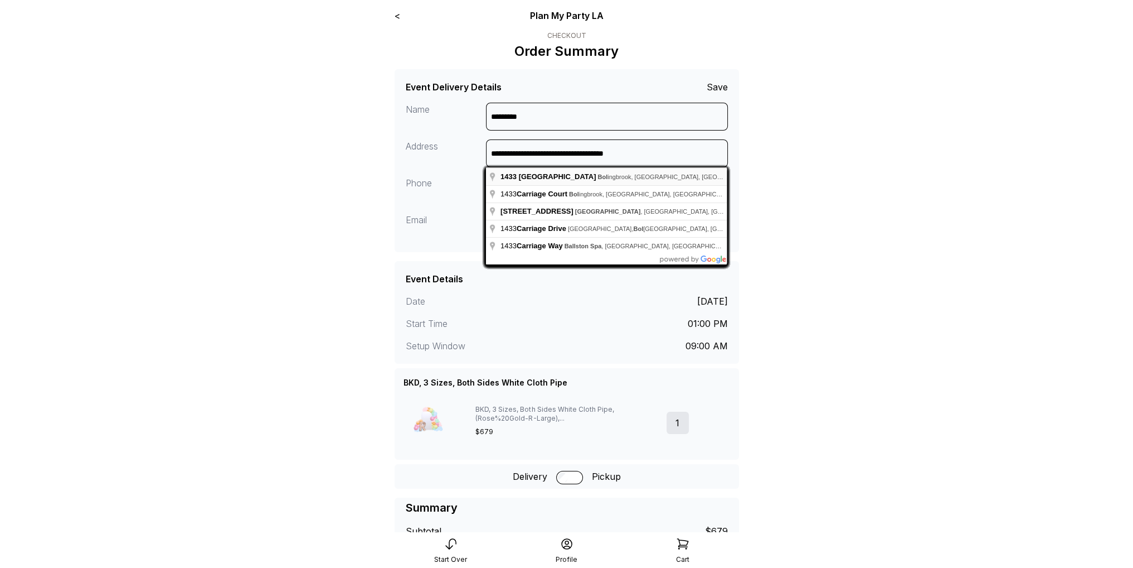
type input "**********"
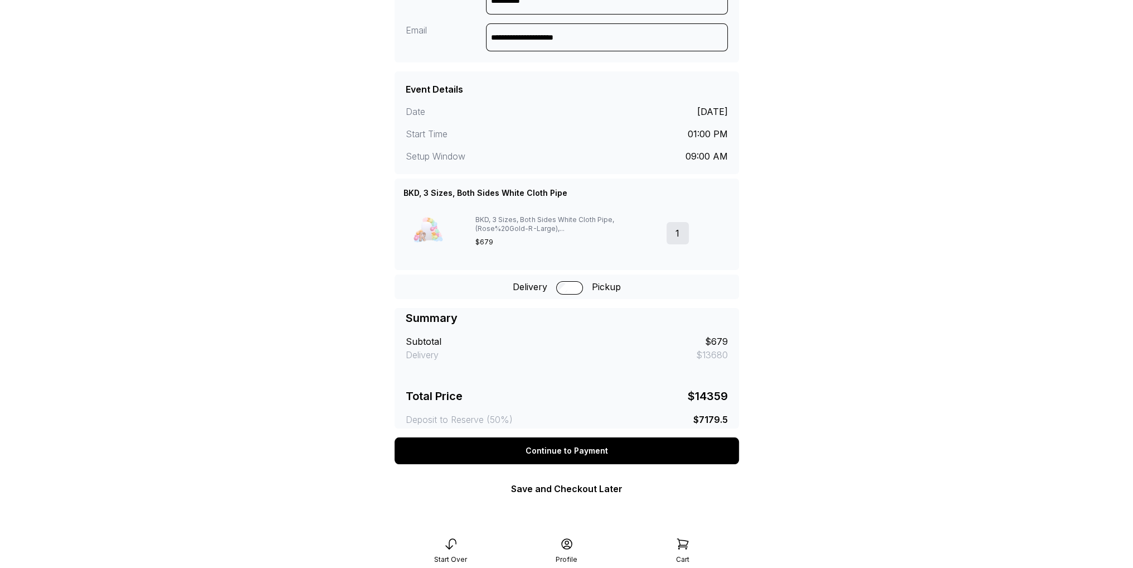
click at [609, 453] on div "Continue to Payment" at bounding box center [567, 450] width 345 height 27
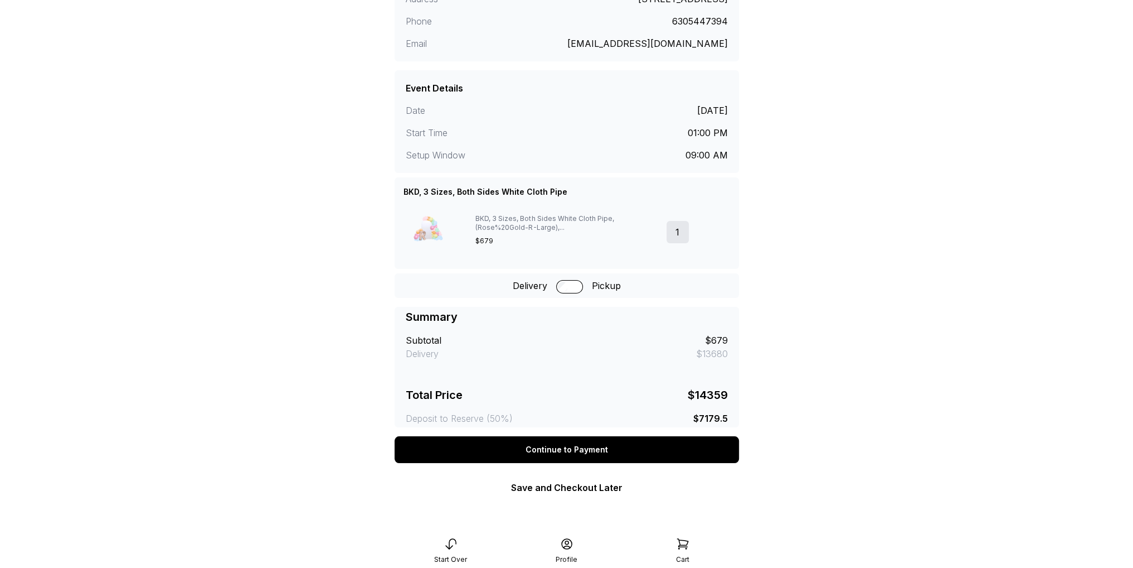
scroll to position [133, 0]
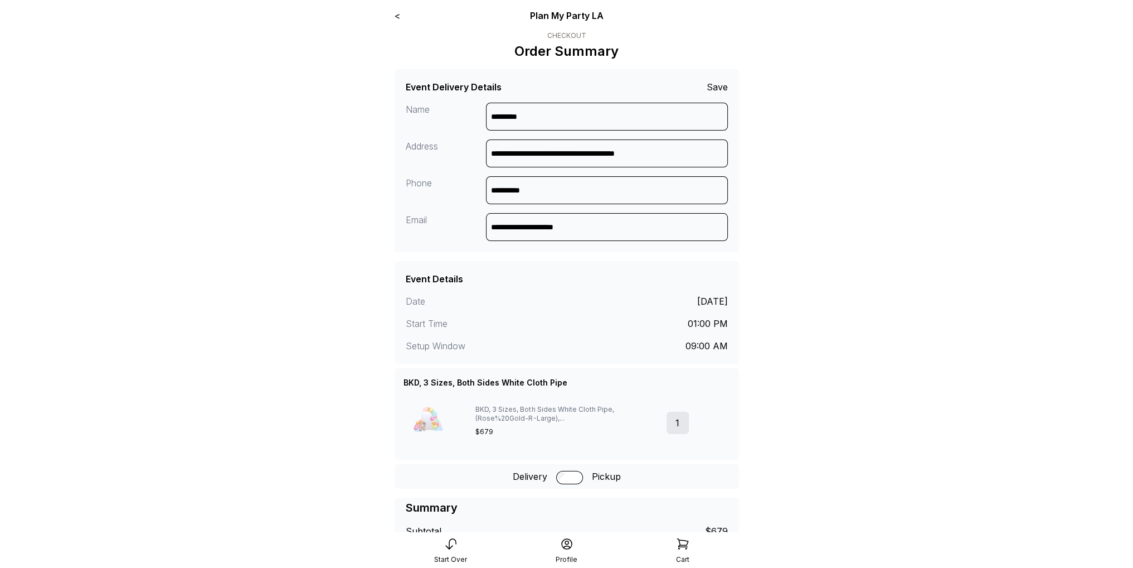
click at [561, 13] on div "Plan My Party LA" at bounding box center [566, 15] width 207 height 13
click at [402, 14] on div "< Plan My Party LA" at bounding box center [567, 15] width 345 height 13
click at [397, 13] on link "<" at bounding box center [398, 15] width 6 height 11
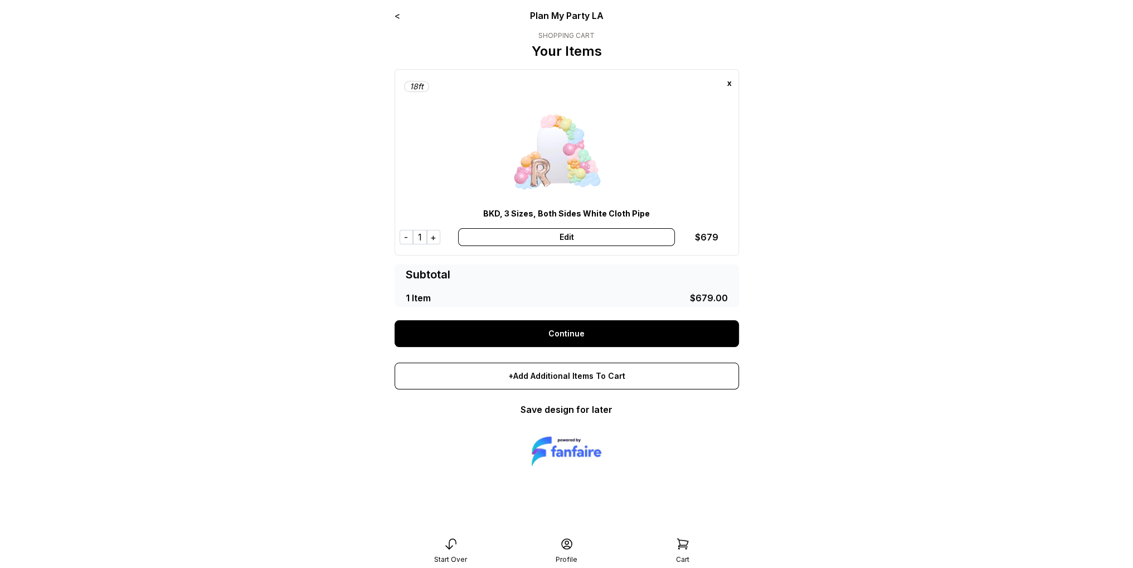
click at [395, 14] on link "<" at bounding box center [398, 15] width 6 height 11
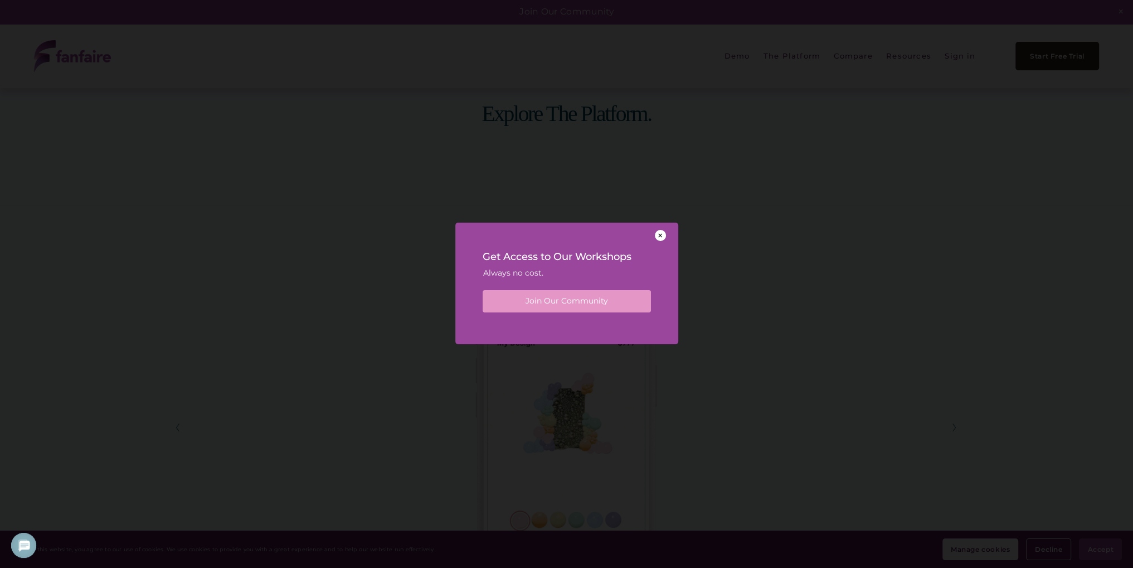
scroll to position [1812, 0]
click at [665, 235] on div at bounding box center [660, 235] width 11 height 11
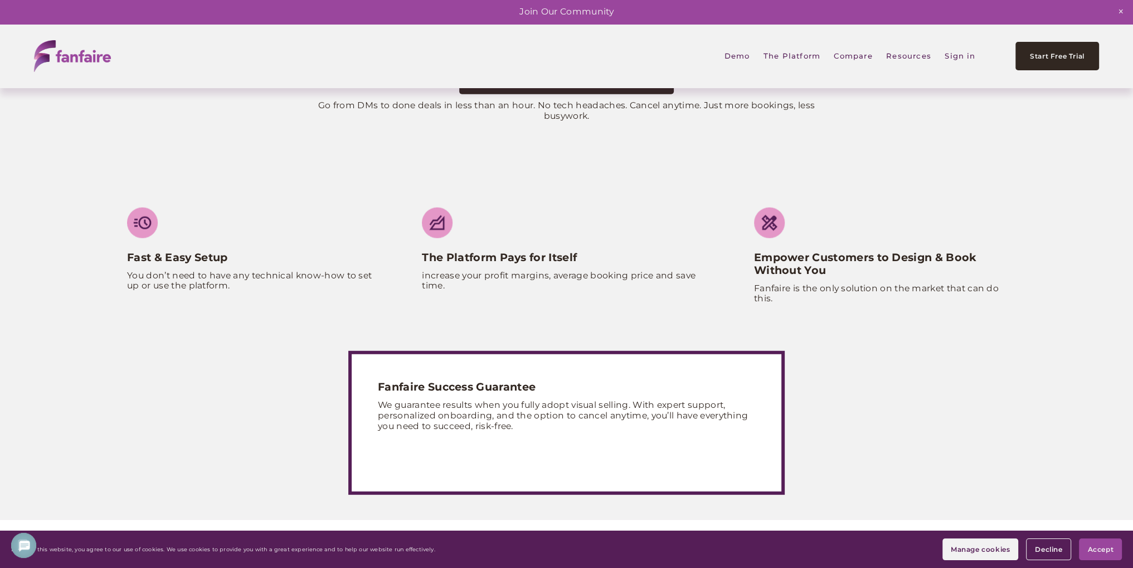
scroll to position [4406, 0]
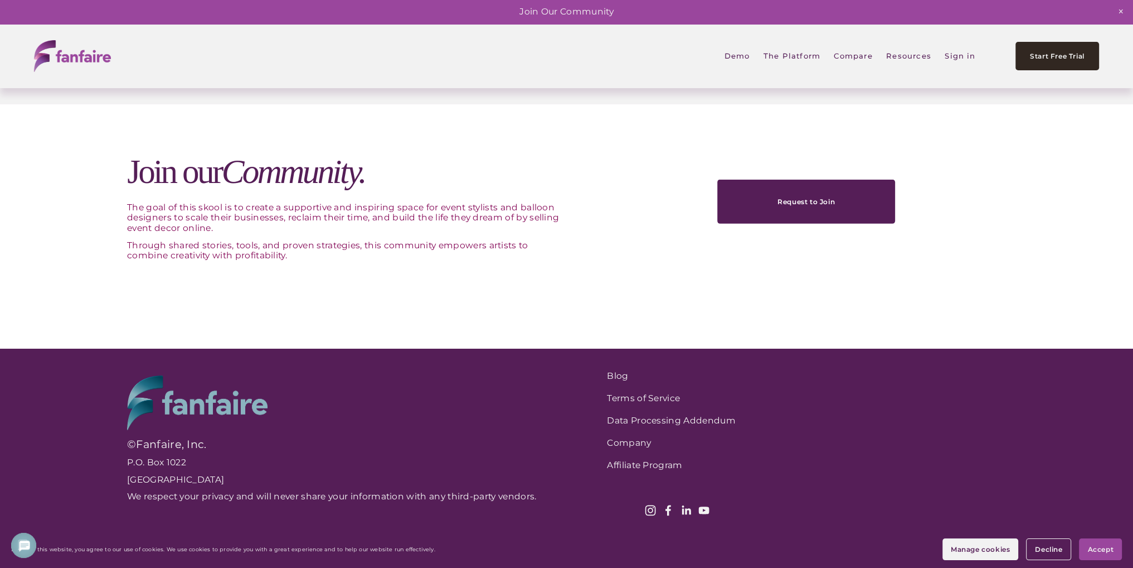
click at [731, 59] on link "Demo" at bounding box center [738, 55] width 26 height 25
